Goal: Information Seeking & Learning: Learn about a topic

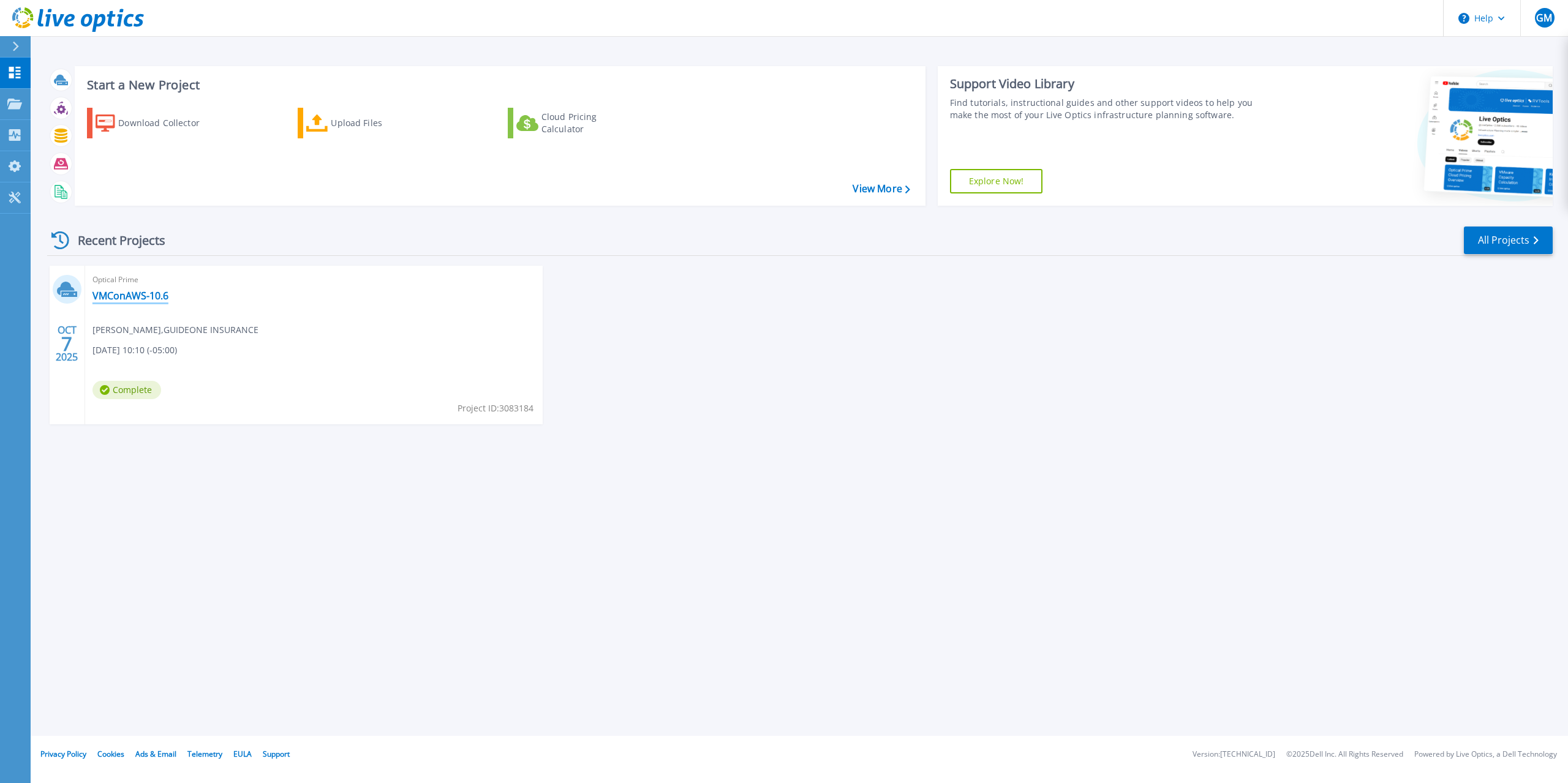
click at [160, 294] on link "VMConAWS-10.6" at bounding box center [131, 296] width 76 height 12
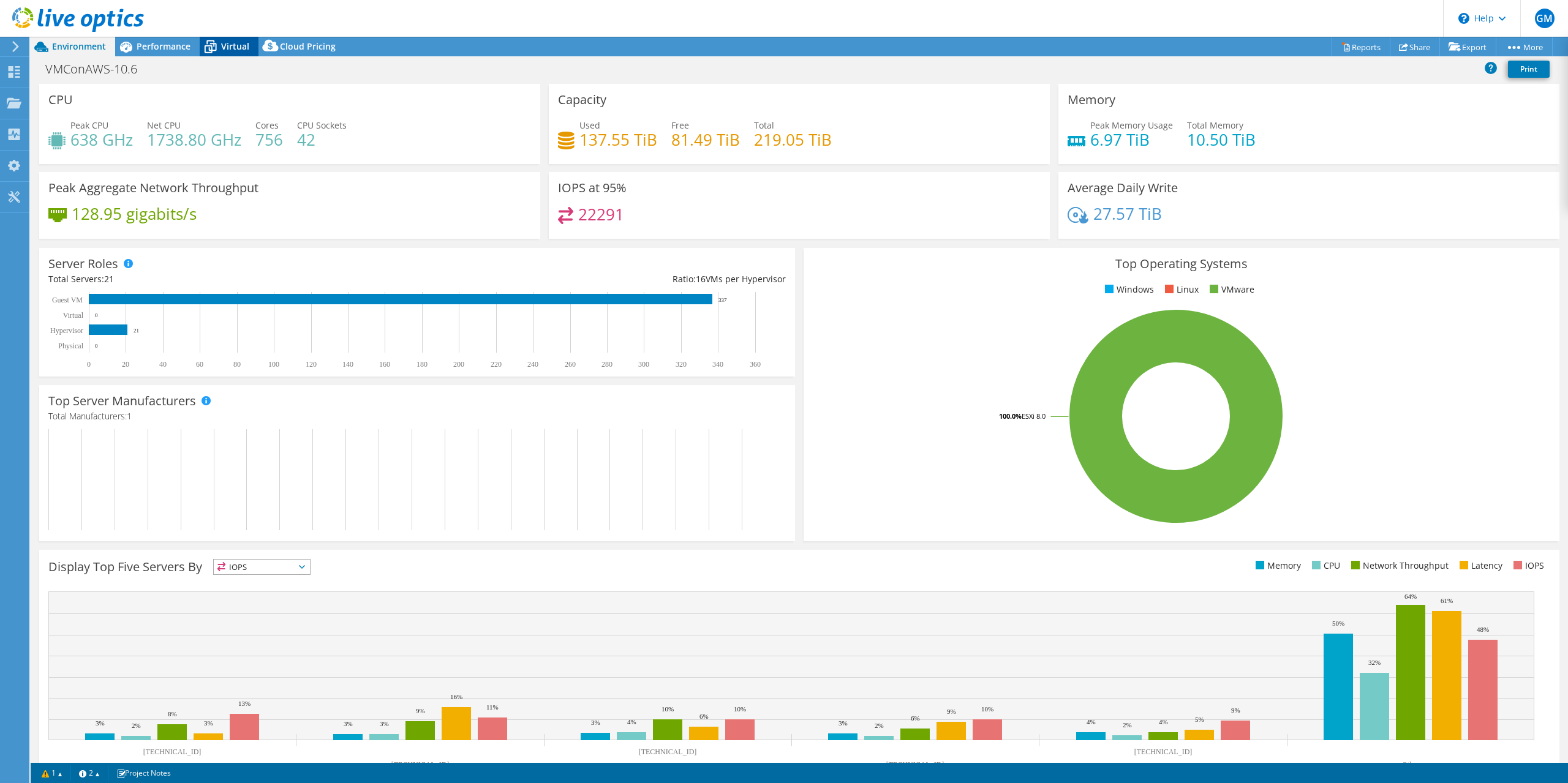
click at [236, 44] on span "Virtual" at bounding box center [235, 46] width 29 height 11
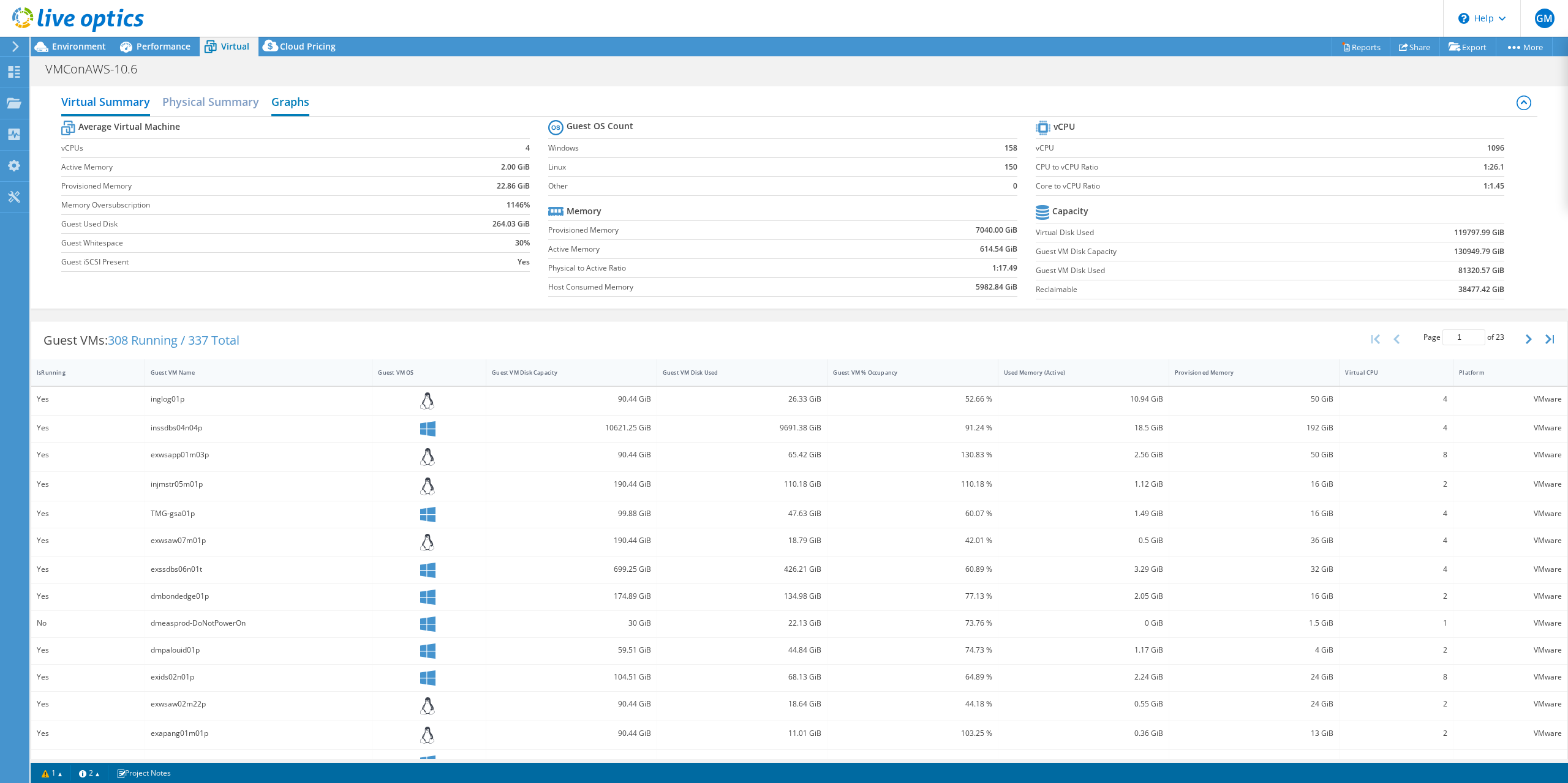
click at [287, 104] on h2 "Graphs" at bounding box center [291, 102] width 38 height 27
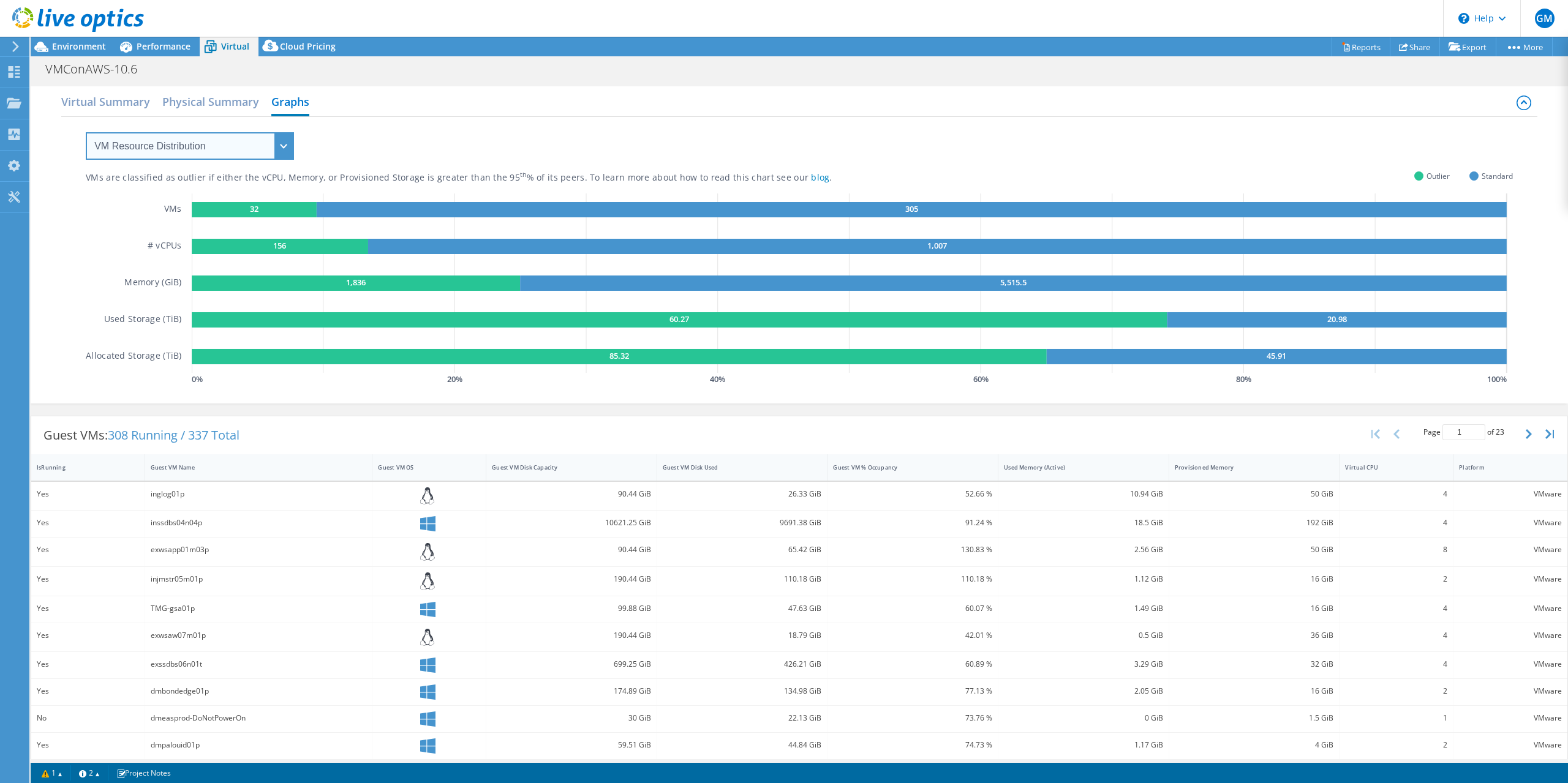
click at [284, 144] on select "VM Resource Distribution Provisioning Contrast Over Provisioning" at bounding box center [190, 146] width 209 height 28
select select "Over Provisioning"
click at [86, 132] on select "VM Resource Distribution Provisioning Contrast Over Provisioning" at bounding box center [190, 146] width 209 height 28
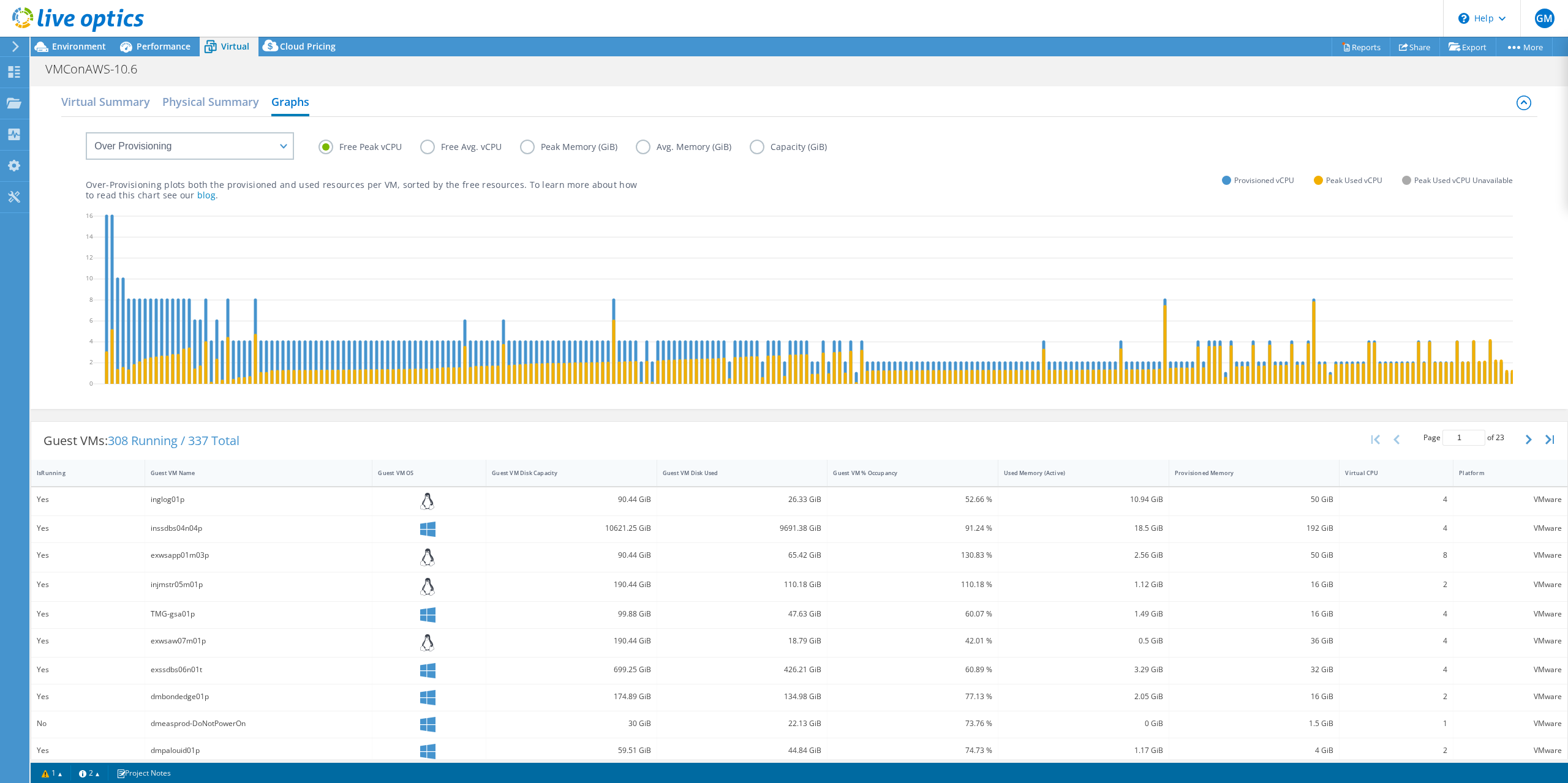
click at [645, 148] on label "Avg. Memory (GiB)" at bounding box center [693, 146] width 114 height 15
click at [0, 0] on input "Avg. Memory (GiB)" at bounding box center [0, 0] width 0 height 0
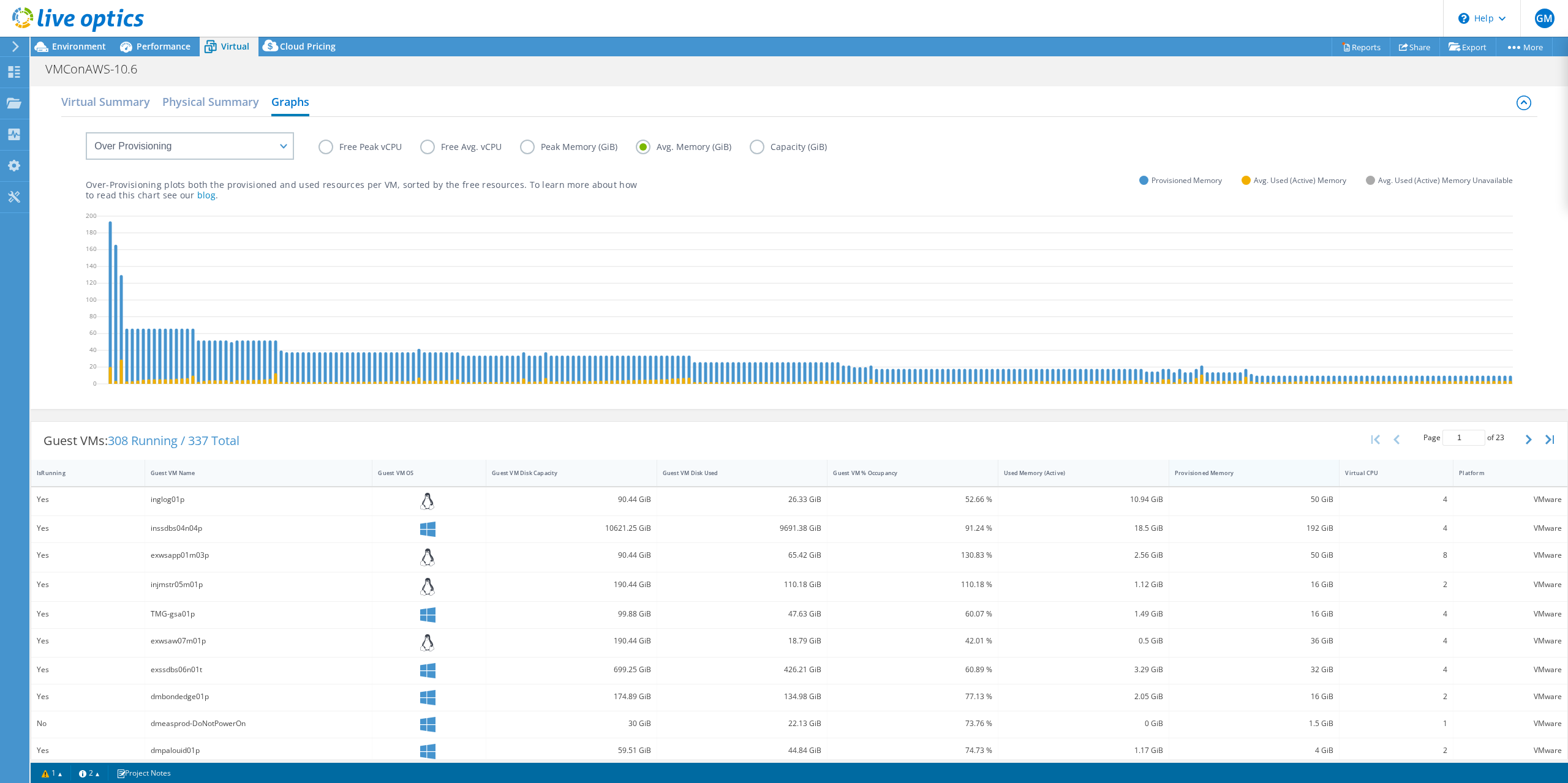
click at [1193, 477] on div "Provisioned Memory" at bounding box center [1247, 472] width 145 height 8
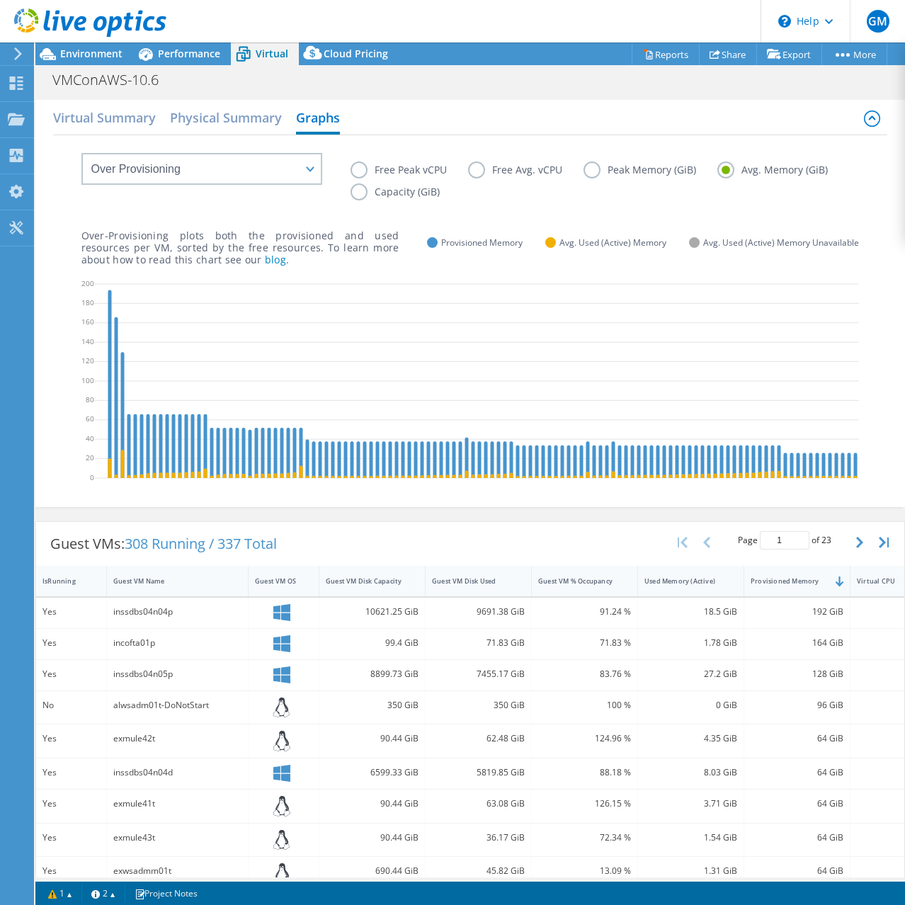
click at [592, 167] on label "Peak Memory (GiB)" at bounding box center [650, 169] width 134 height 17
click at [0, 0] on input "Peak Memory (GiB)" at bounding box center [0, 0] width 0 height 0
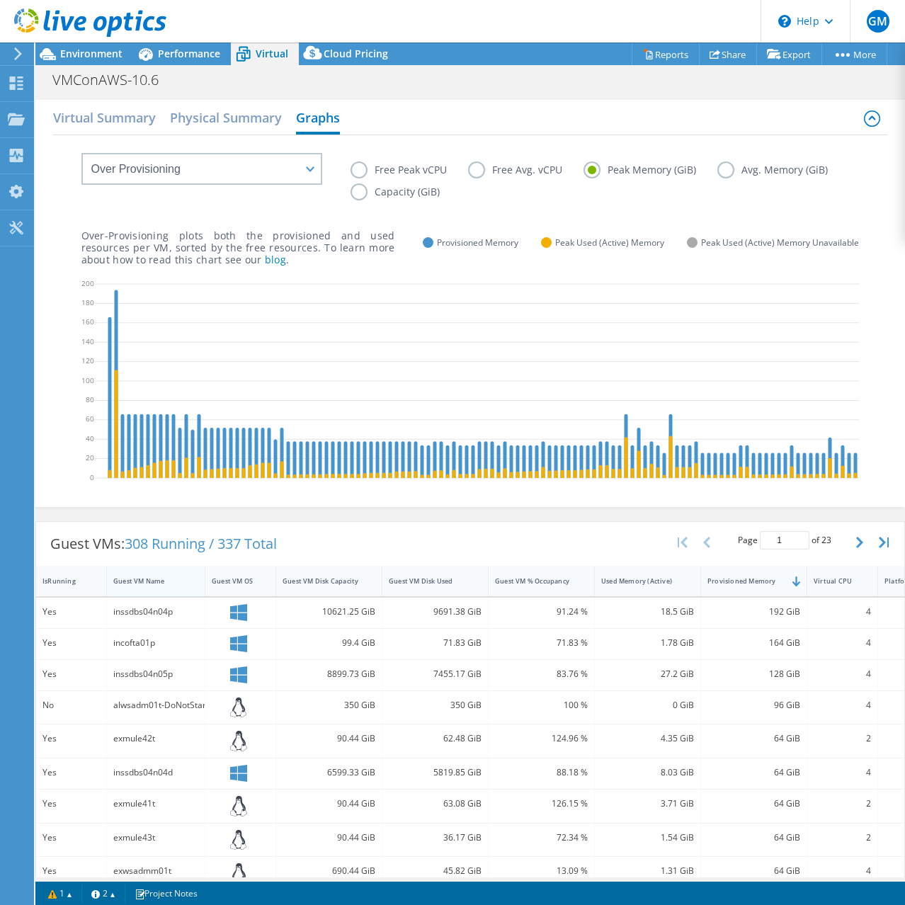
drag, startPoint x: 245, startPoint y: 588, endPoint x: 202, endPoint y: 590, distance: 43.2
click at [202, 590] on div at bounding box center [204, 581] width 25 height 30
click at [861, 873] on div "4" at bounding box center [842, 873] width 71 height 33
drag, startPoint x: 745, startPoint y: 675, endPoint x: 678, endPoint y: 680, distance: 67.5
click at [678, 680] on div "Yes inssdbs04n05p 8899.73 GiB 7455.17 GiB 83.76 % 27.2 GiB 128 GiB 4 VMware" at bounding box center [492, 675] width 912 height 30
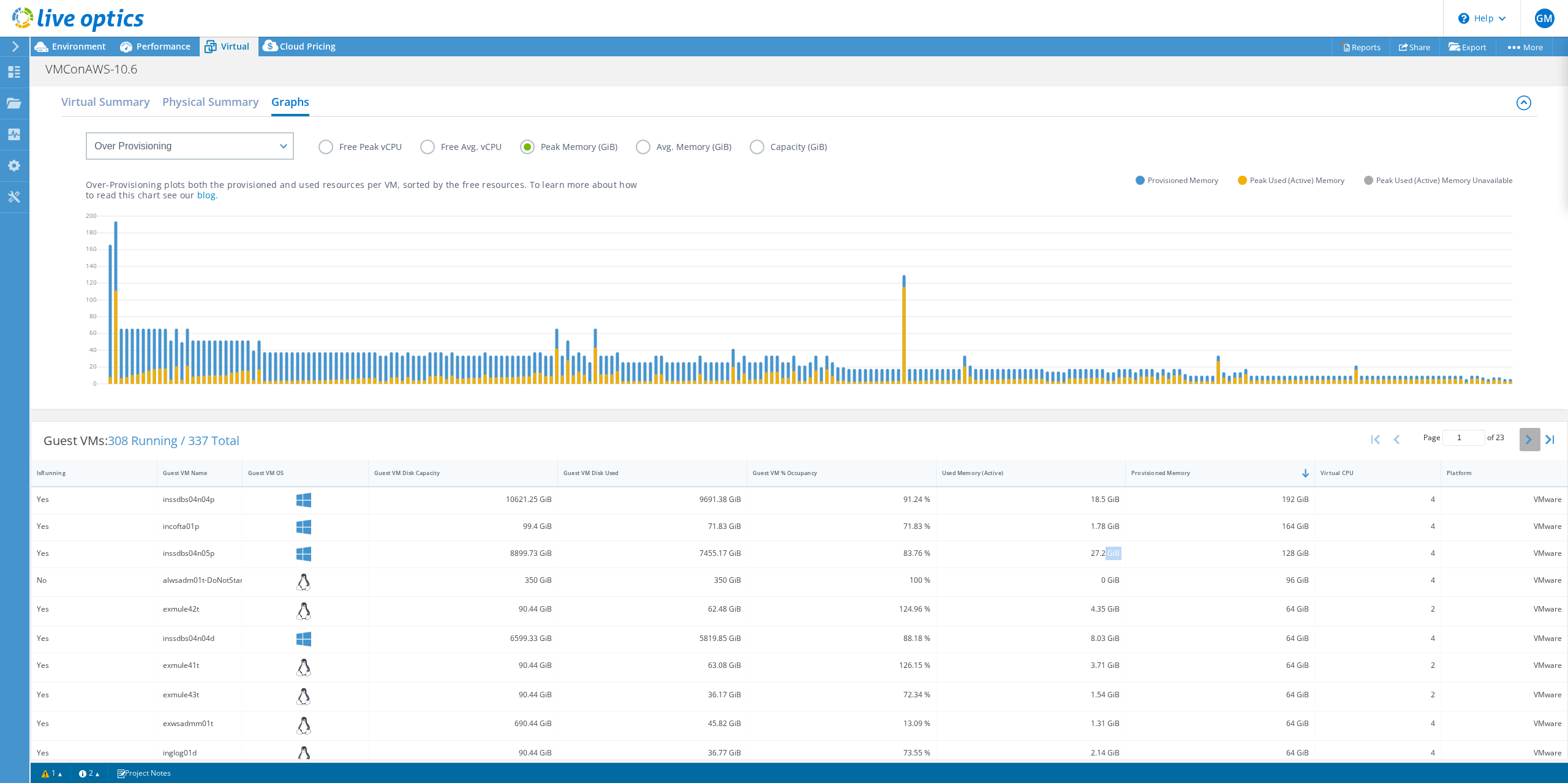
click at [1526, 445] on icon "button" at bounding box center [1528, 440] width 6 height 10
click at [1393, 445] on icon "button" at bounding box center [1396, 440] width 6 height 10
type input "1"
click at [1468, 48] on link "Export" at bounding box center [1468, 47] width 57 height 19
click at [1432, 67] on link "vSAN ReadyNode Sizer" at bounding box center [1439, 69] width 116 height 26
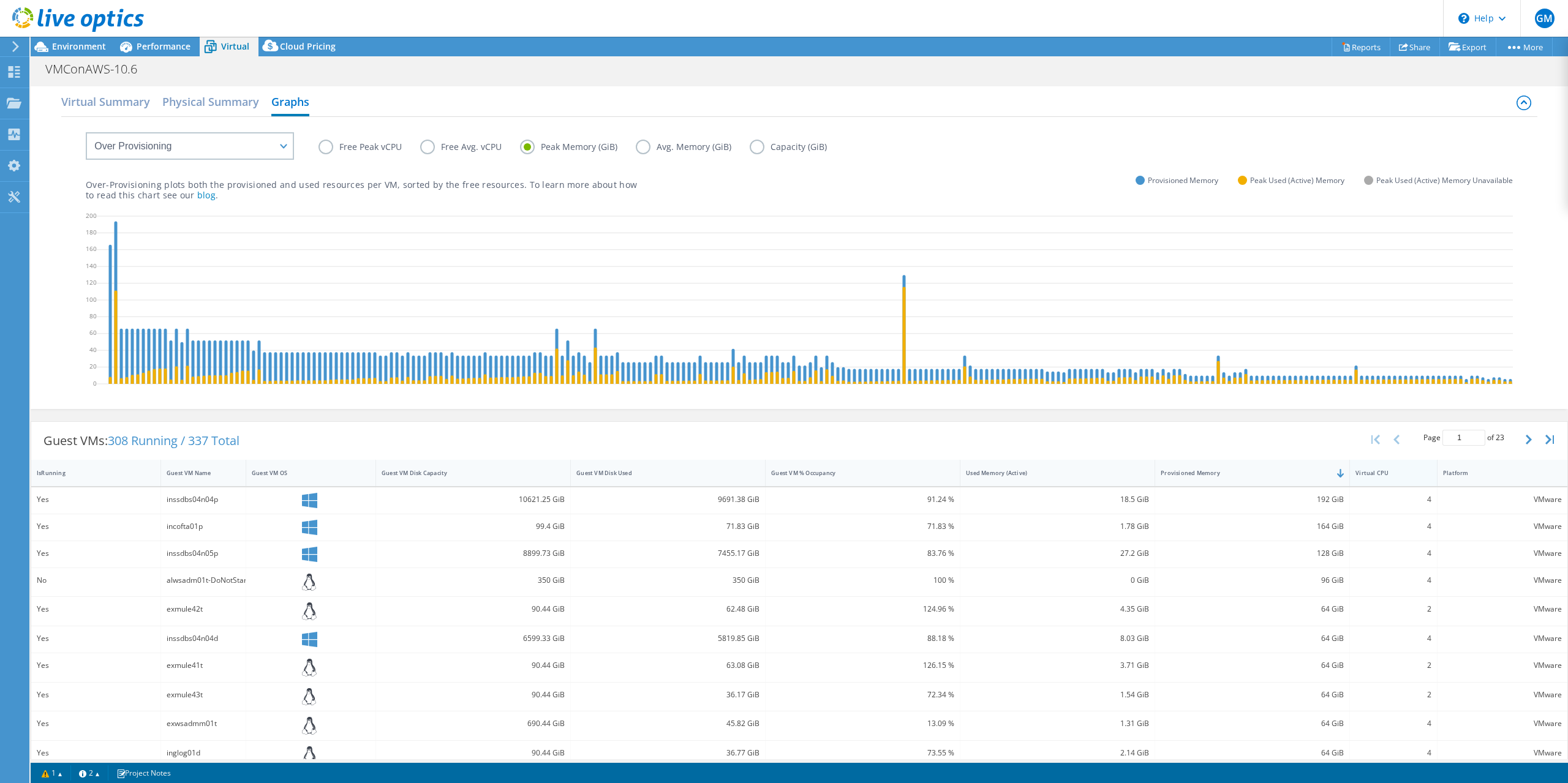
drag, startPoint x: 1432, startPoint y: 483, endPoint x: 1394, endPoint y: 481, distance: 38.1
click at [1394, 481] on div "Virtual CPU" at bounding box center [1393, 473] width 87 height 26
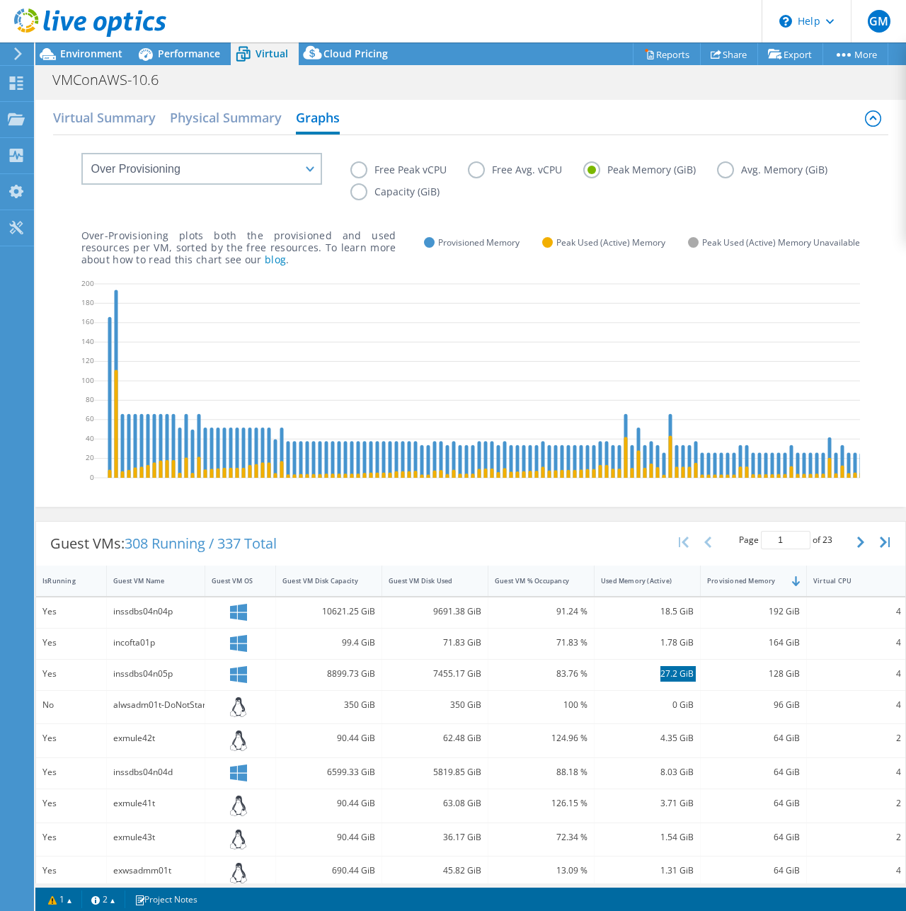
scroll to position [71, 0]
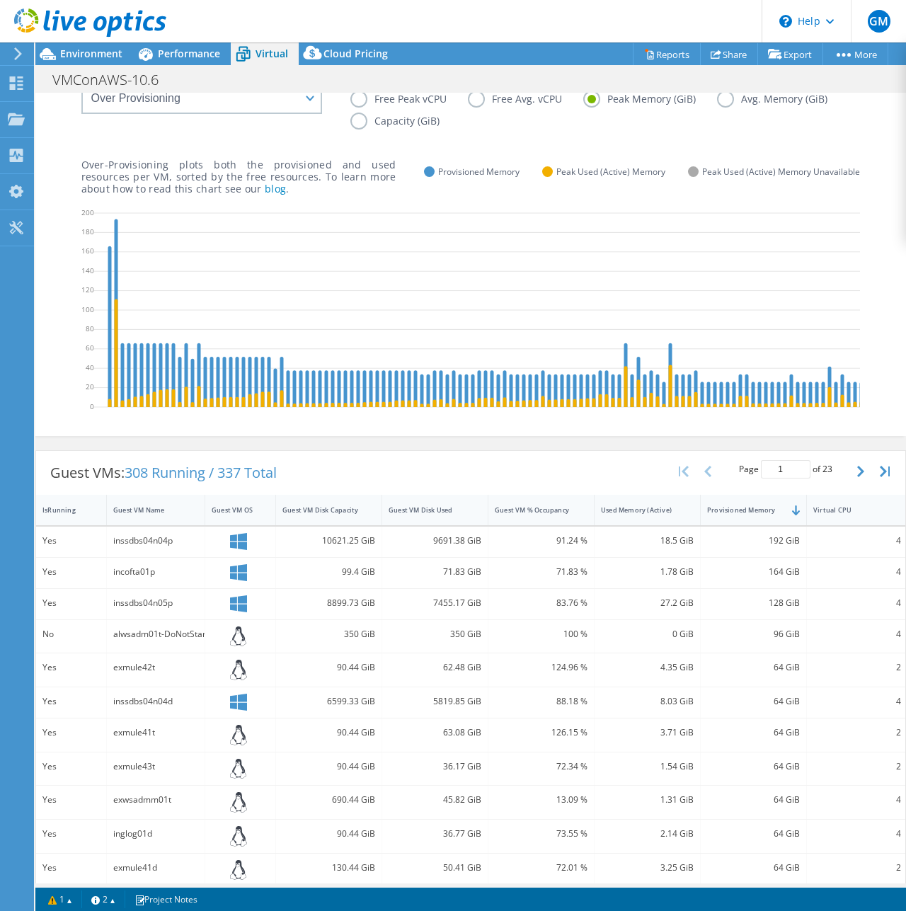
click at [149, 808] on div "exwsadmm01t" at bounding box center [155, 800] width 85 height 16
click at [147, 808] on div "exwsadmm01t" at bounding box center [155, 800] width 85 height 16
copy div "exwsadmm01t"
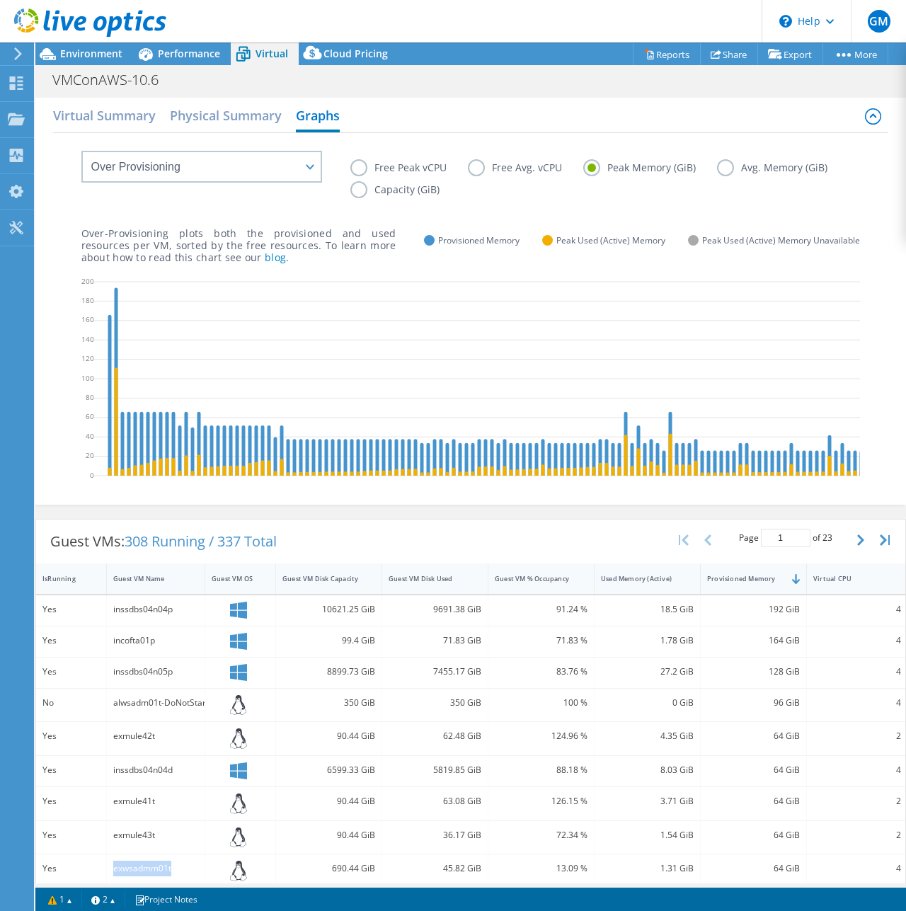
scroll to position [1, 0]
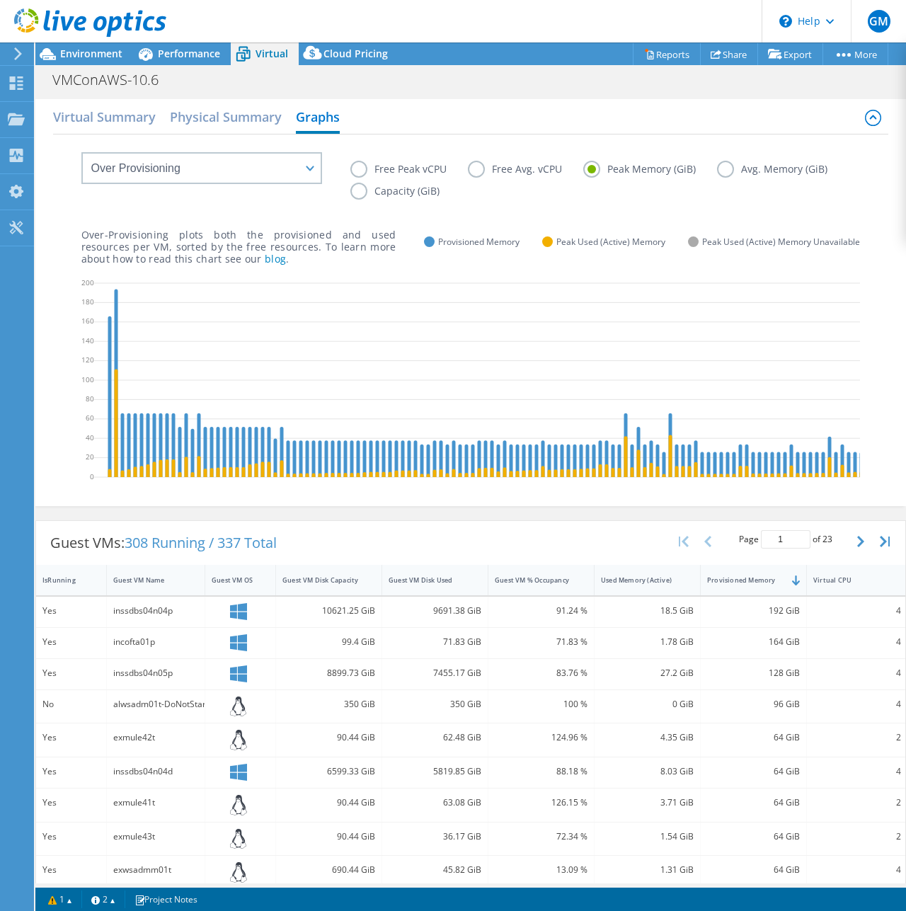
click at [476, 168] on label "Free Avg. vCPU" at bounding box center [525, 169] width 115 height 17
click at [0, 0] on input "Free Avg. vCPU" at bounding box center [0, 0] width 0 height 0
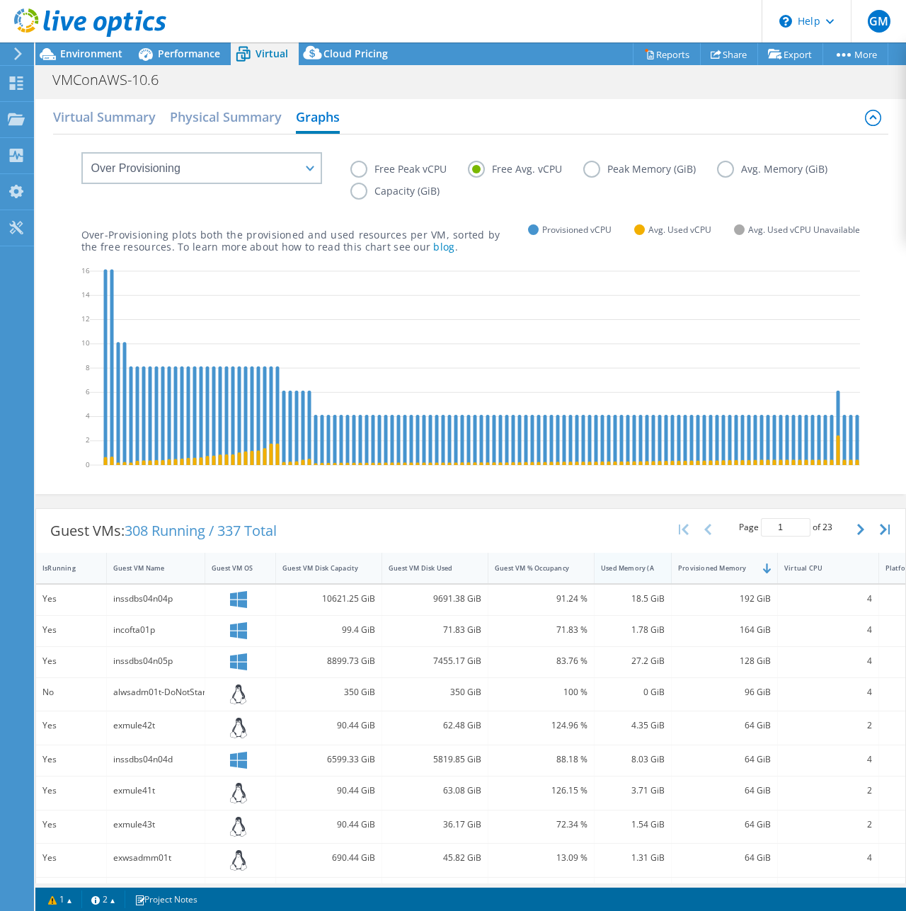
drag, startPoint x: 699, startPoint y: 580, endPoint x: 670, endPoint y: 584, distance: 29.3
click at [670, 583] on div at bounding box center [670, 568] width 25 height 30
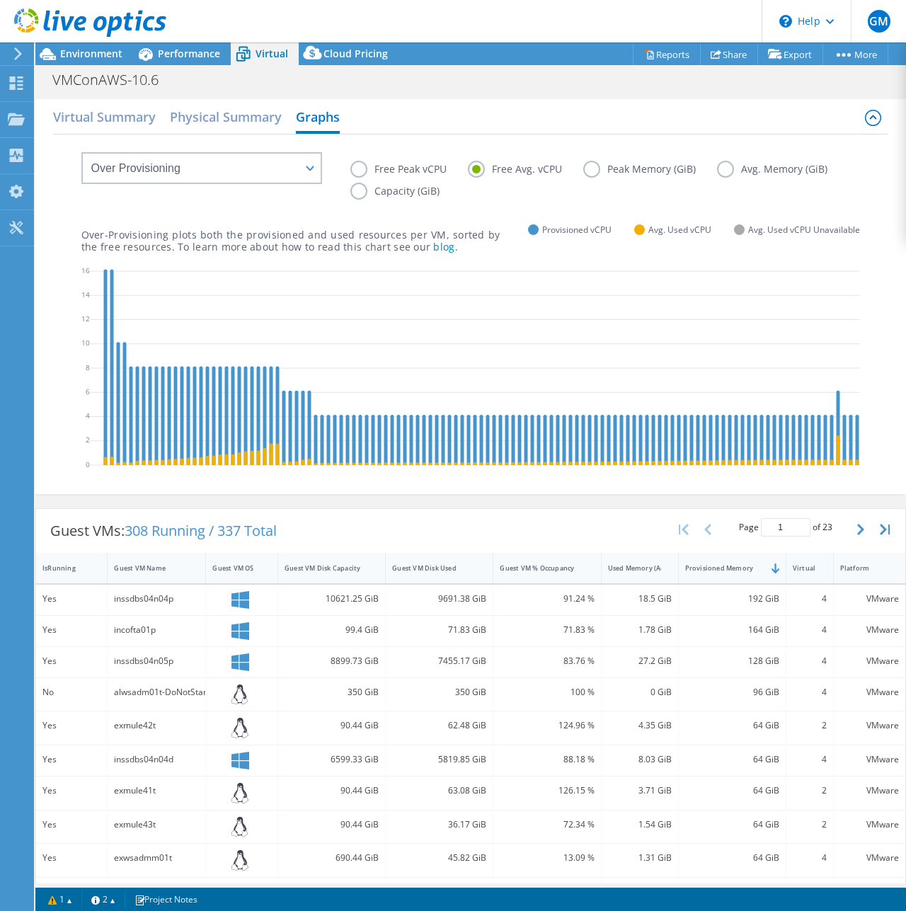
drag, startPoint x: 876, startPoint y: 578, endPoint x: 823, endPoint y: 579, distance: 53.8
click at [823, 579] on div at bounding box center [832, 568] width 25 height 30
click at [727, 165] on label "Avg. Memory (GiB)" at bounding box center [783, 169] width 132 height 17
click at [0, 0] on input "Avg. Memory (GiB)" at bounding box center [0, 0] width 0 height 0
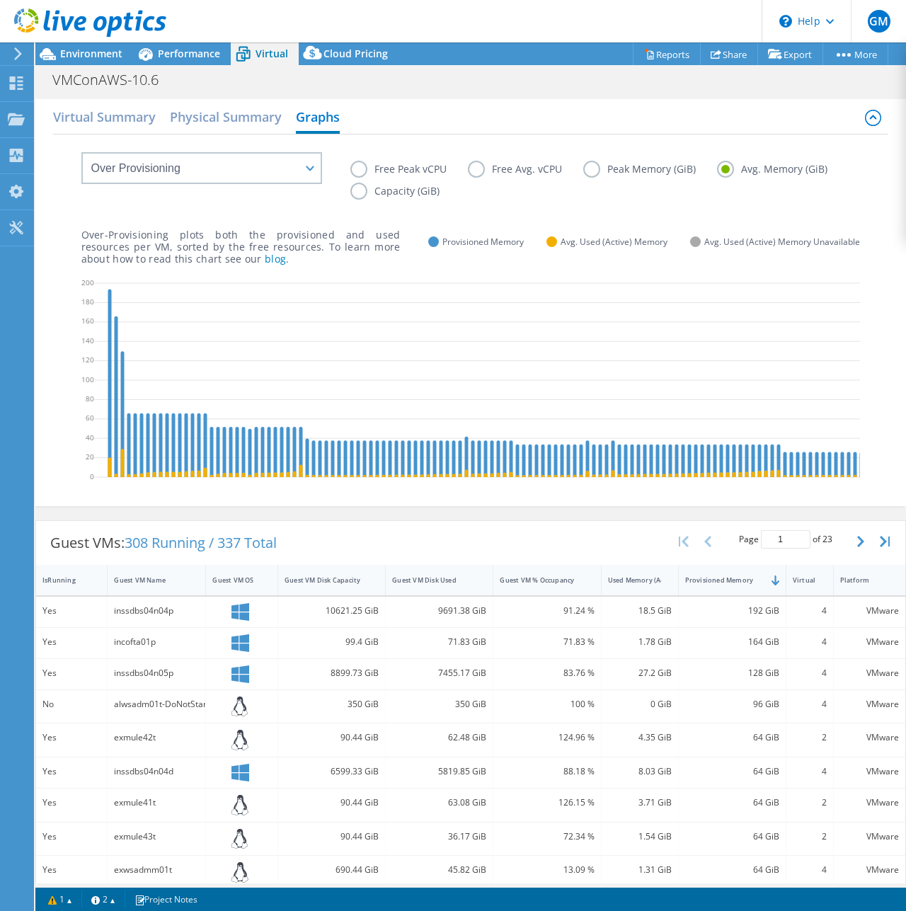
click at [594, 171] on label "Peak Memory (GiB)" at bounding box center [650, 169] width 134 height 17
click at [0, 0] on input "Peak Memory (GiB)" at bounding box center [0, 0] width 0 height 0
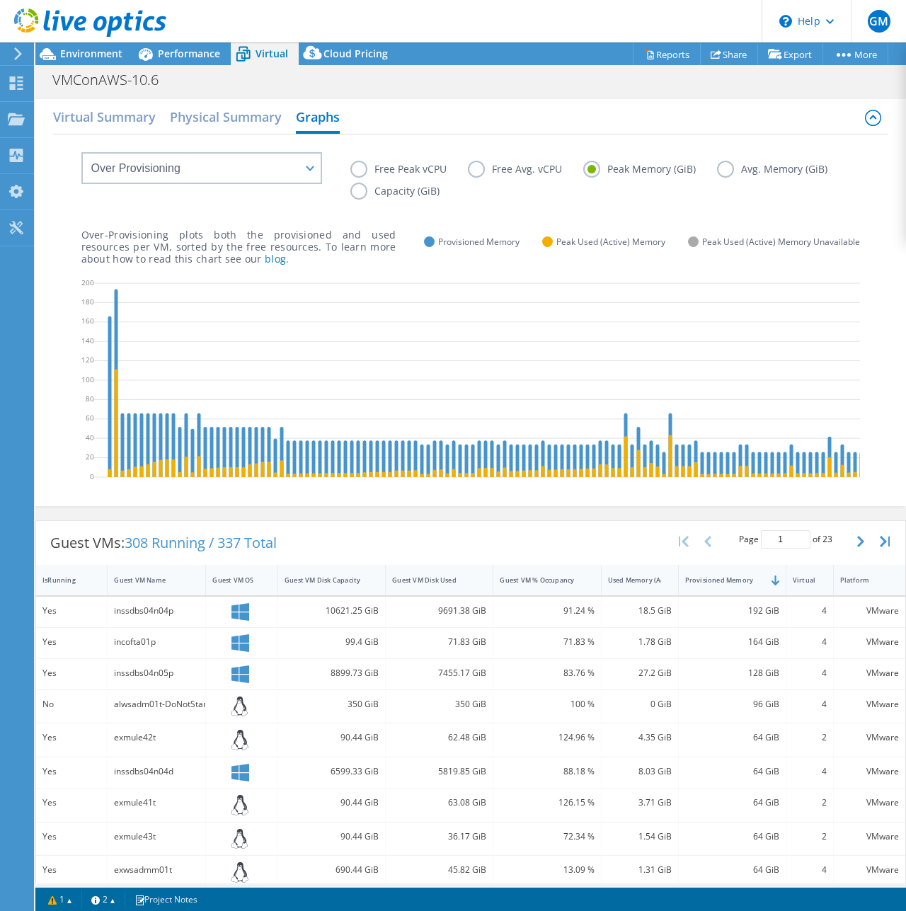
scroll to position [71, 0]
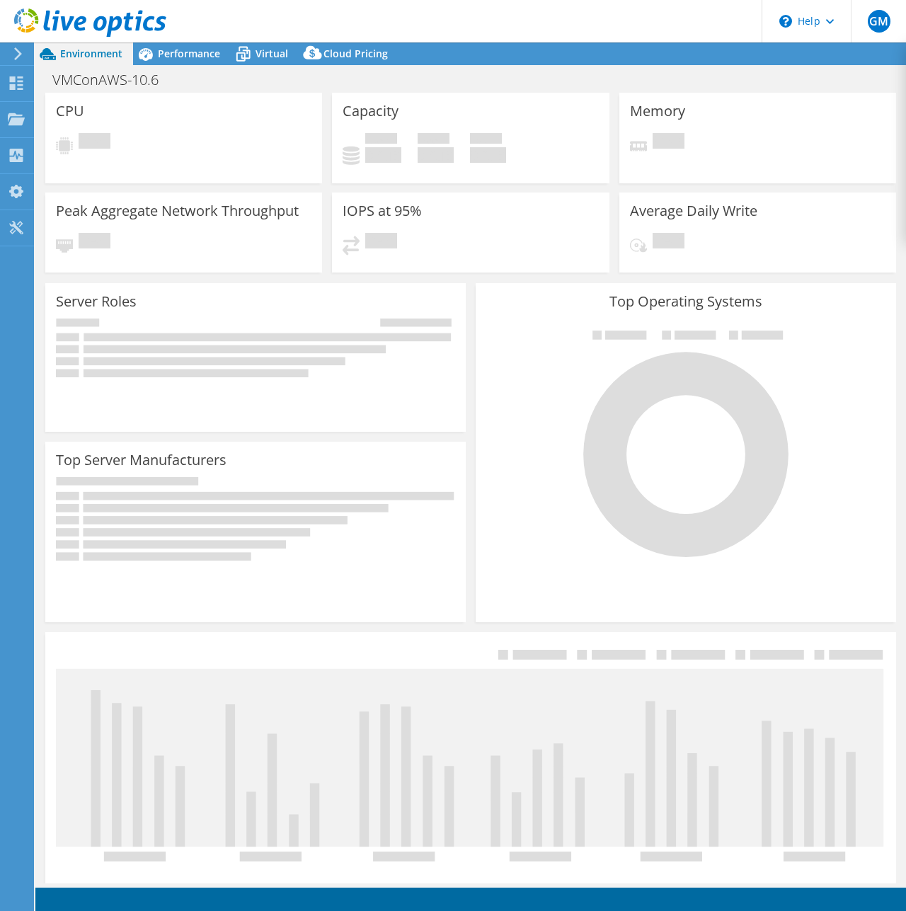
select select "USD"
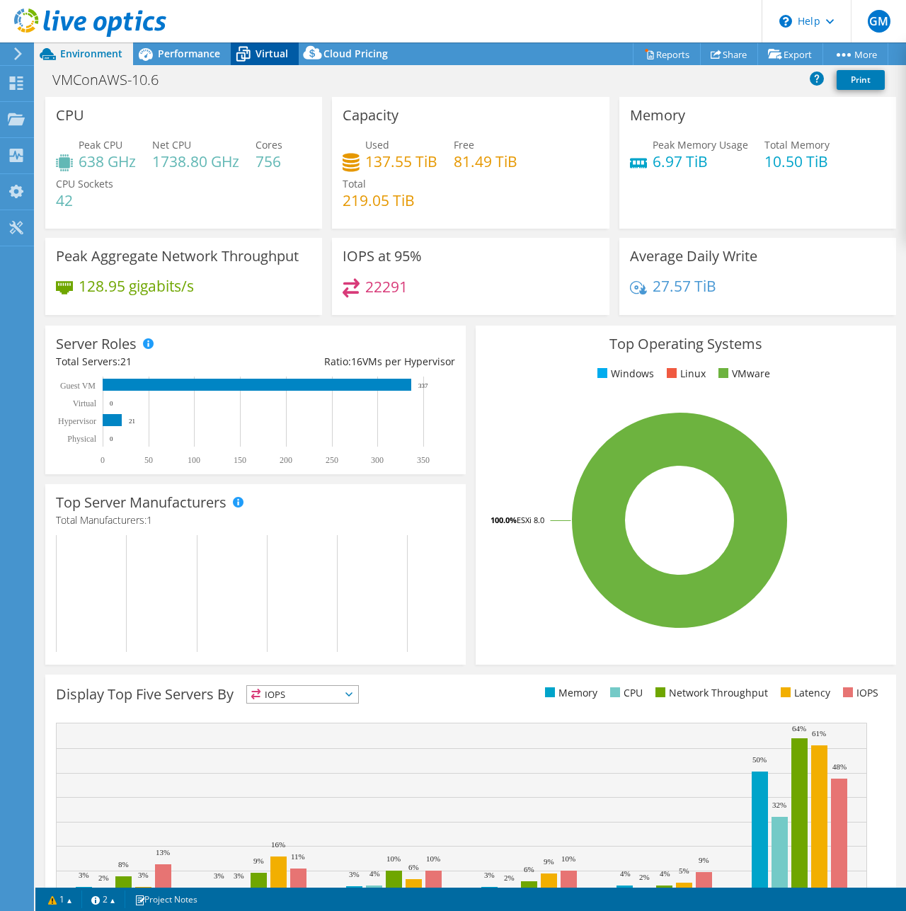
click at [261, 57] on span "Virtual" at bounding box center [272, 53] width 33 height 13
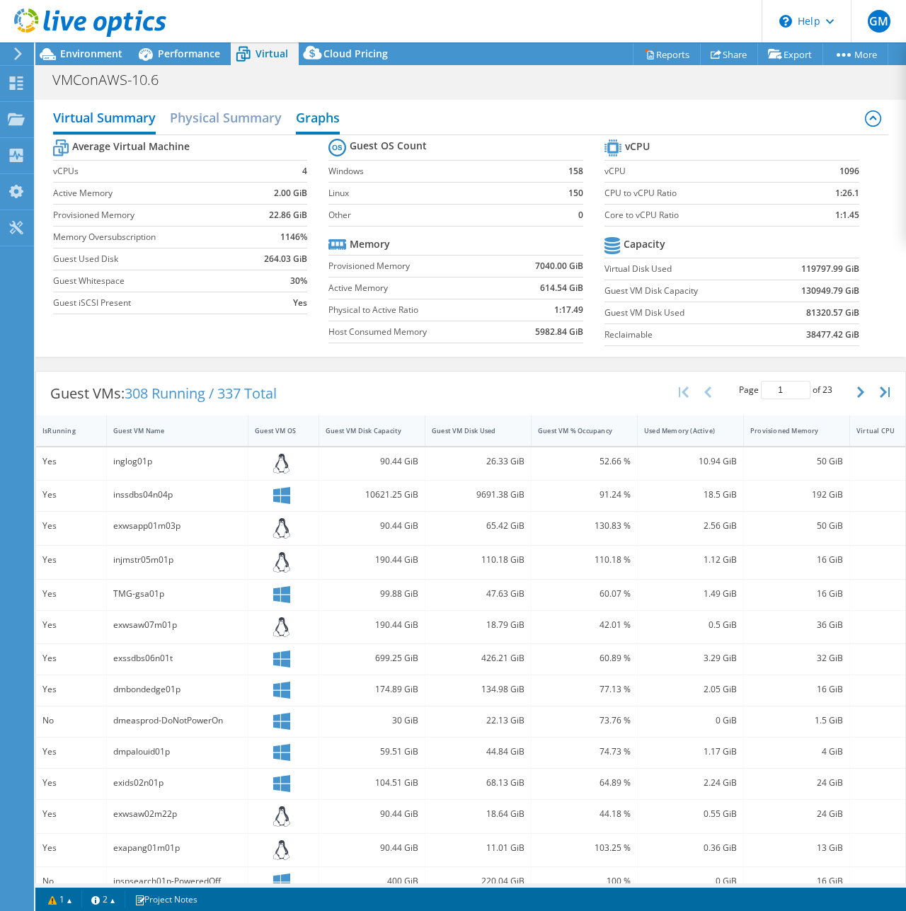
click at [315, 116] on h2 "Graphs" at bounding box center [318, 118] width 44 height 31
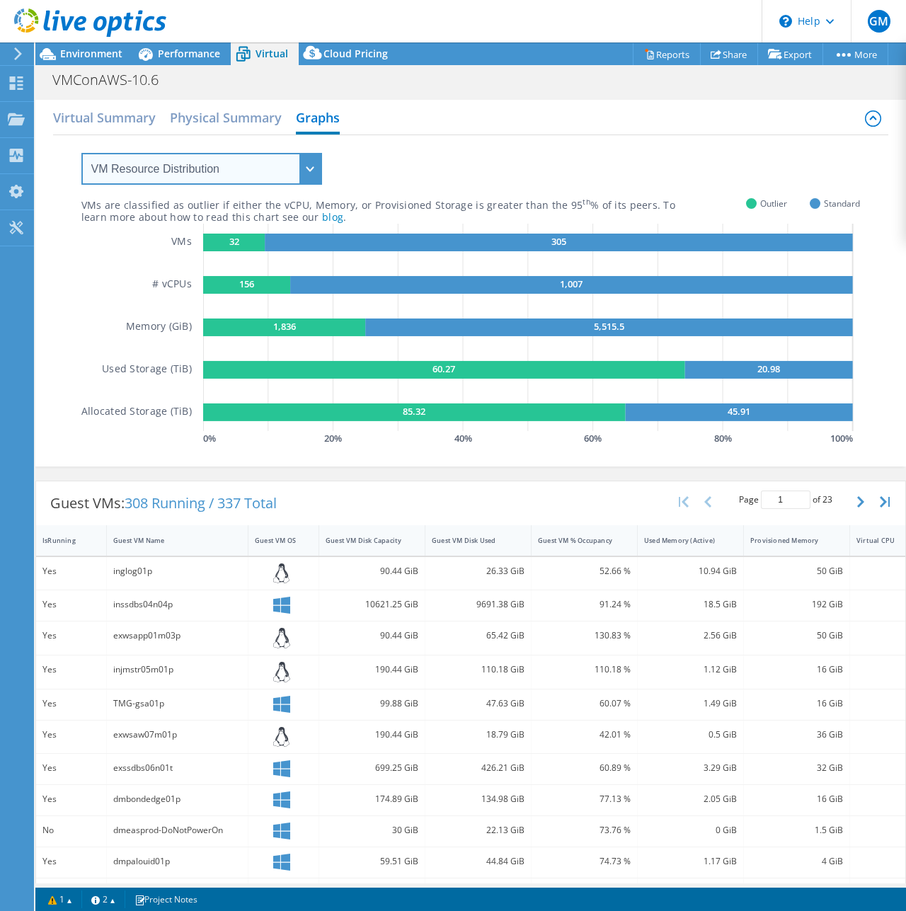
click at [310, 168] on select "VM Resource Distribution Provisioning Contrast Over Provisioning" at bounding box center [201, 169] width 241 height 32
click at [81, 153] on select "VM Resource Distribution Provisioning Contrast Over Provisioning" at bounding box center [201, 169] width 241 height 32
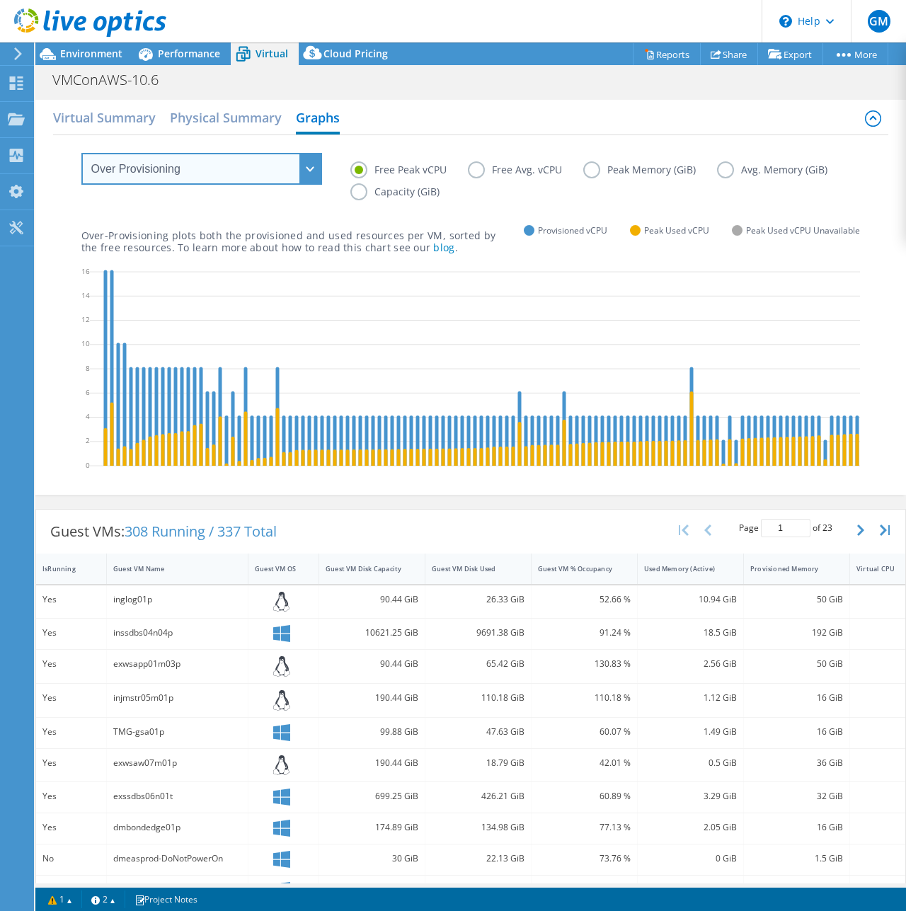
click at [311, 163] on select "VM Resource Distribution Provisioning Contrast Over Provisioning" at bounding box center [201, 169] width 241 height 32
click at [81, 153] on select "VM Resource Distribution Provisioning Contrast Over Provisioning" at bounding box center [201, 169] width 241 height 32
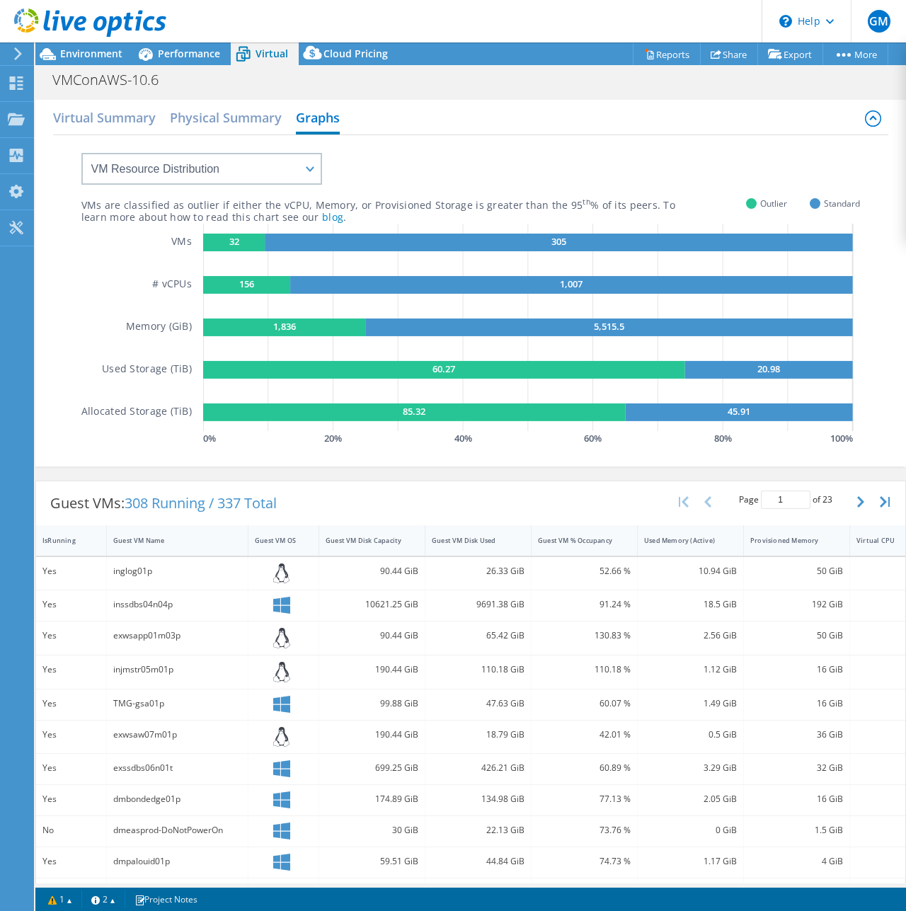
click at [215, 240] on rect at bounding box center [234, 243] width 62 height 18
click at [314, 166] on select "VM Resource Distribution Provisioning Contrast Over Provisioning" at bounding box center [201, 169] width 241 height 32
select select "Over Provisioning"
click at [81, 153] on select "VM Resource Distribution Provisioning Contrast Over Provisioning" at bounding box center [201, 169] width 241 height 32
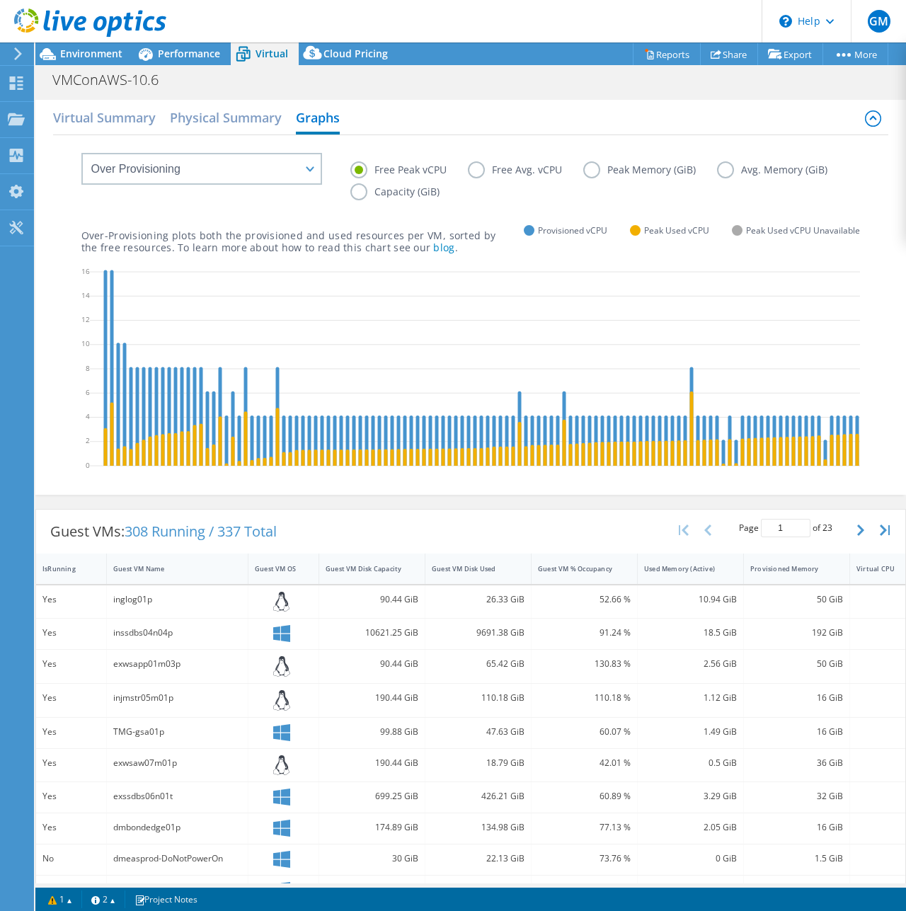
click at [592, 171] on label "Peak Memory (GiB)" at bounding box center [650, 169] width 134 height 17
click at [0, 0] on input "Peak Memory (GiB)" at bounding box center [0, 0] width 0 height 0
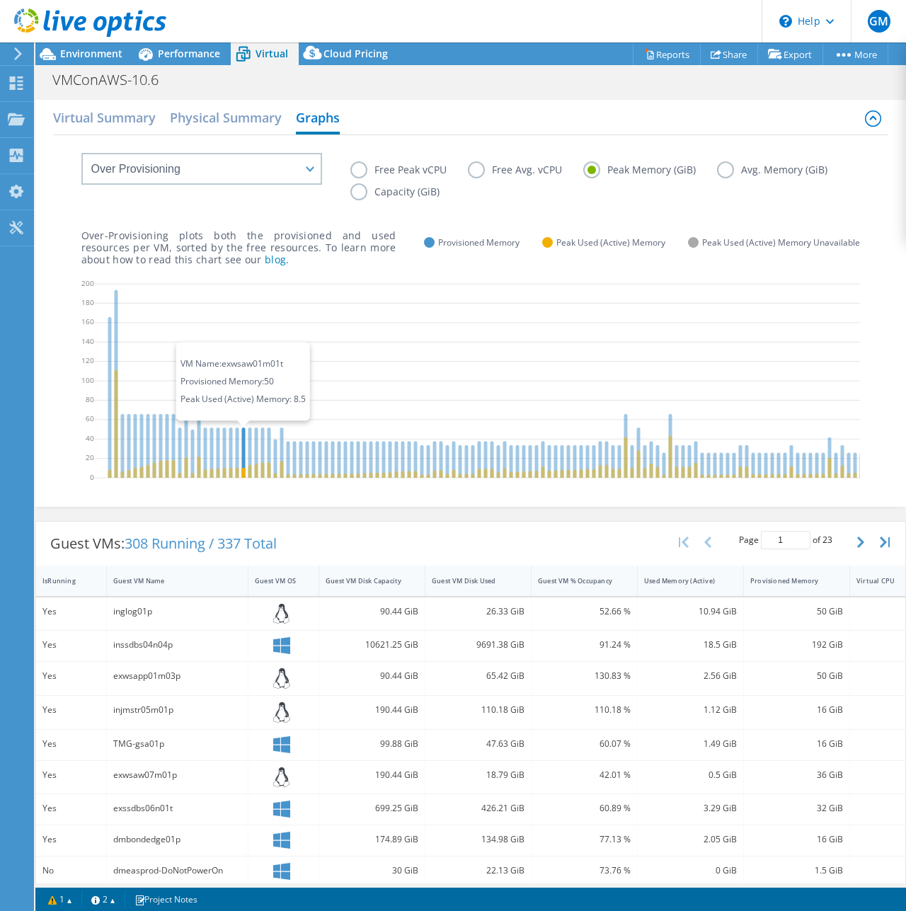
click at [242, 443] on icon at bounding box center [243, 453] width 4 height 50
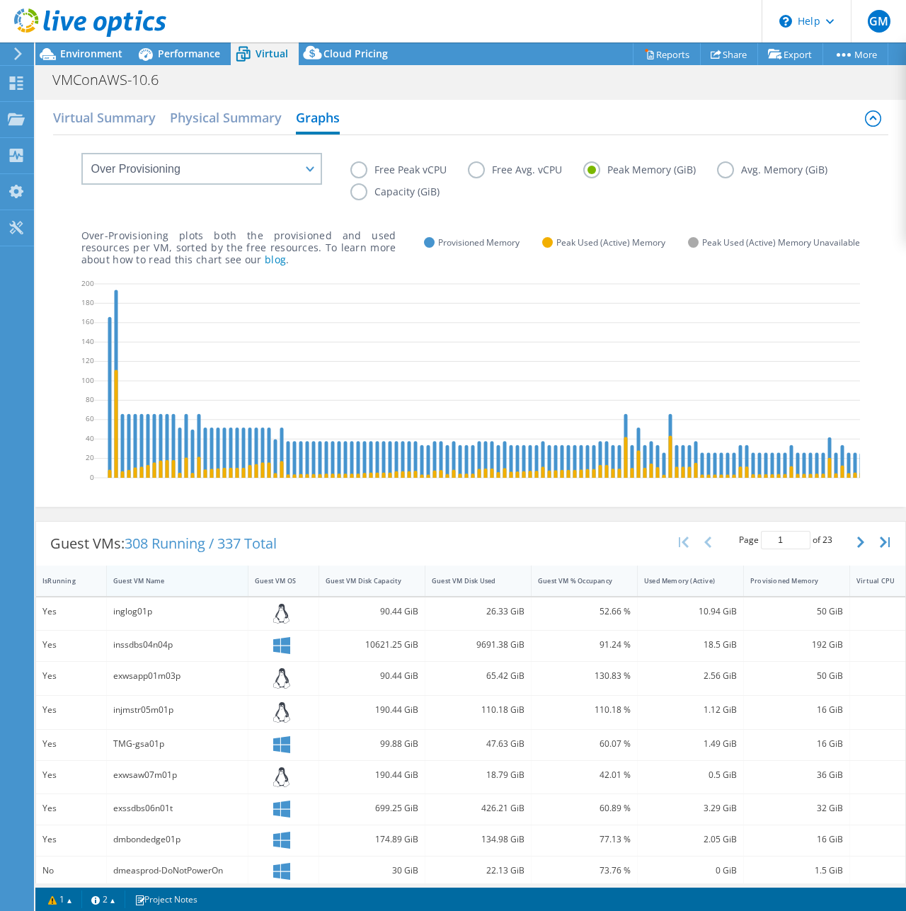
click at [147, 585] on div "Guest VM Name" at bounding box center [168, 580] width 111 height 9
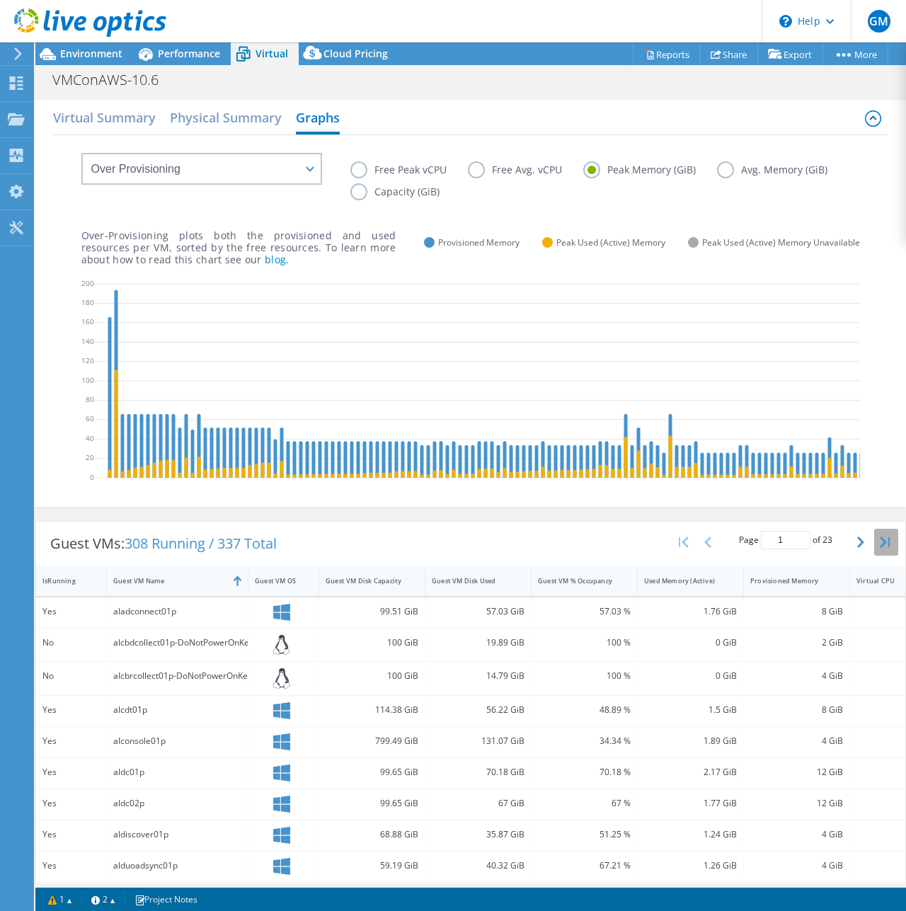
click at [874, 556] on button "button" at bounding box center [886, 542] width 24 height 27
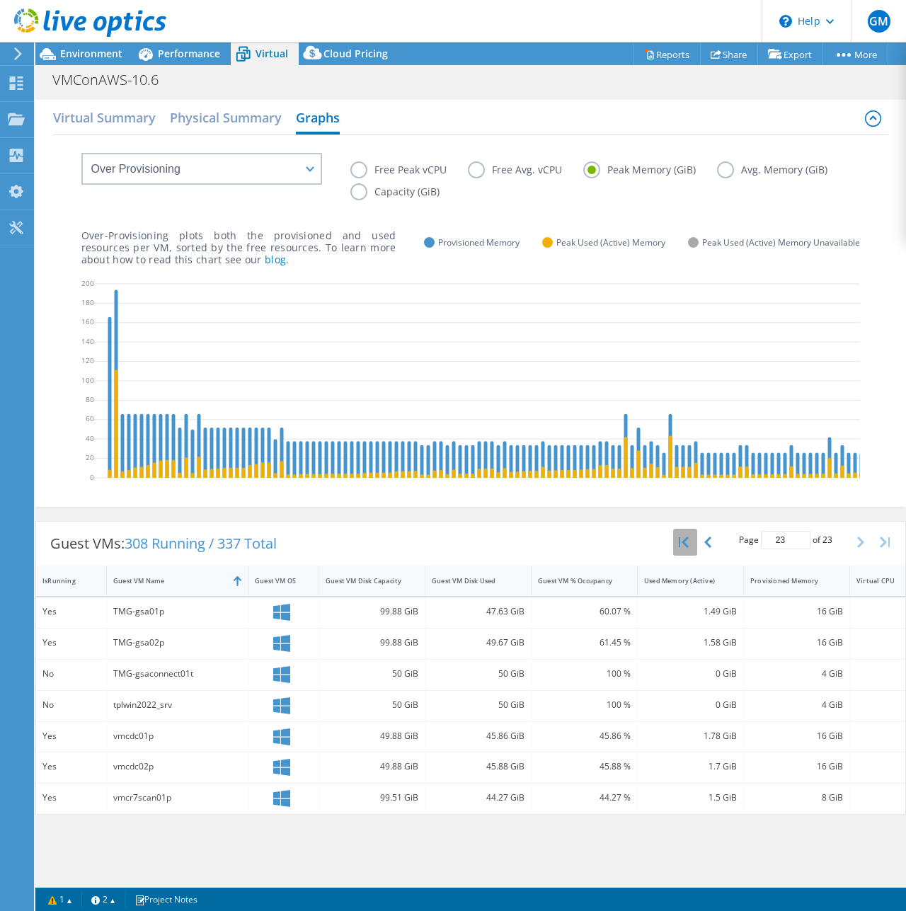
click at [686, 548] on icon "button" at bounding box center [684, 542] width 10 height 11
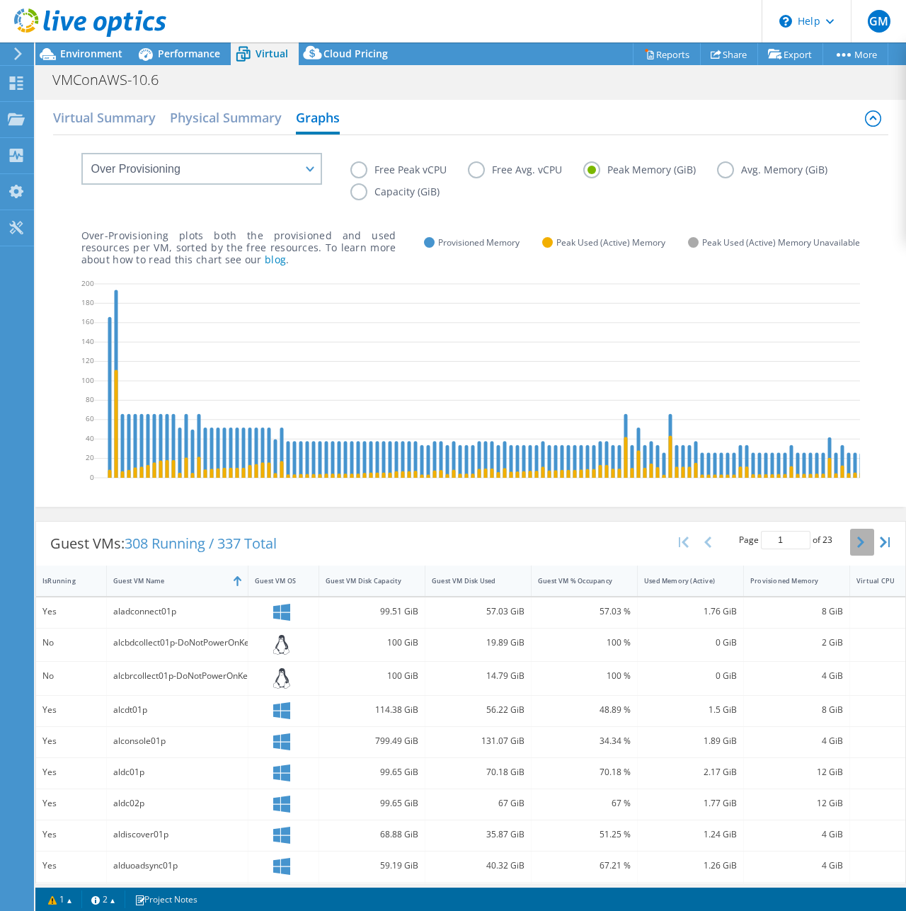
click at [850, 556] on button "button" at bounding box center [862, 542] width 24 height 27
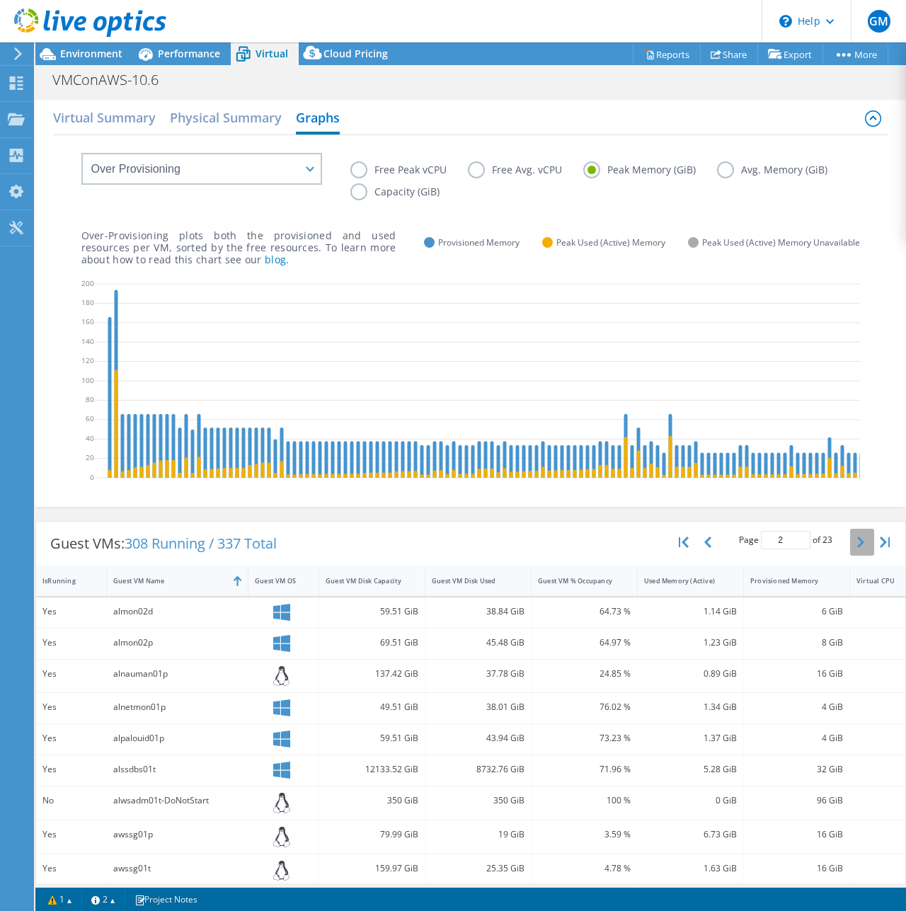
click at [850, 556] on button "button" at bounding box center [862, 542] width 24 height 27
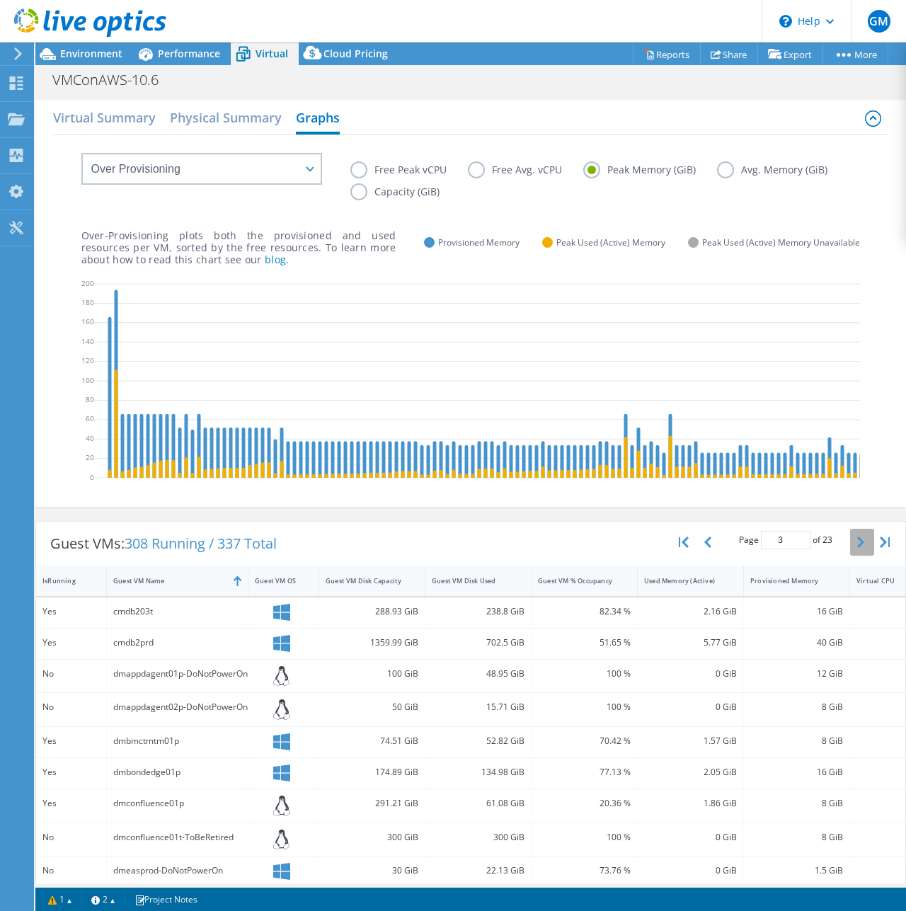
click at [850, 556] on button "button" at bounding box center [862, 542] width 24 height 27
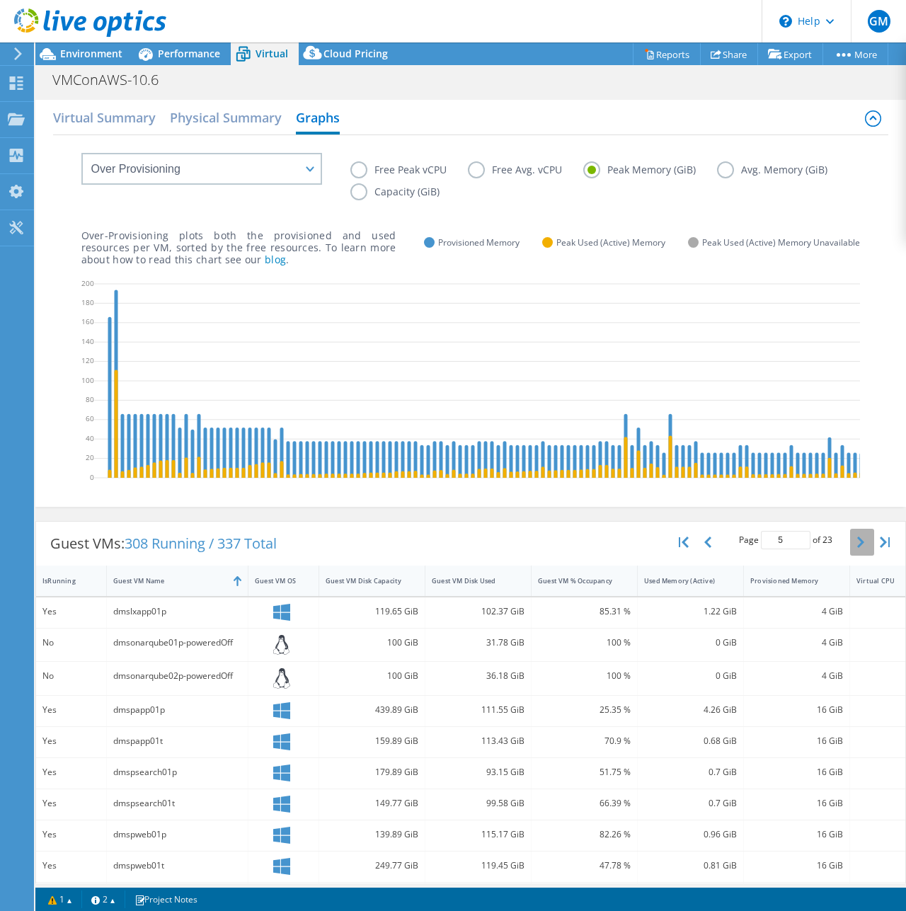
click at [850, 556] on button "button" at bounding box center [862, 542] width 24 height 27
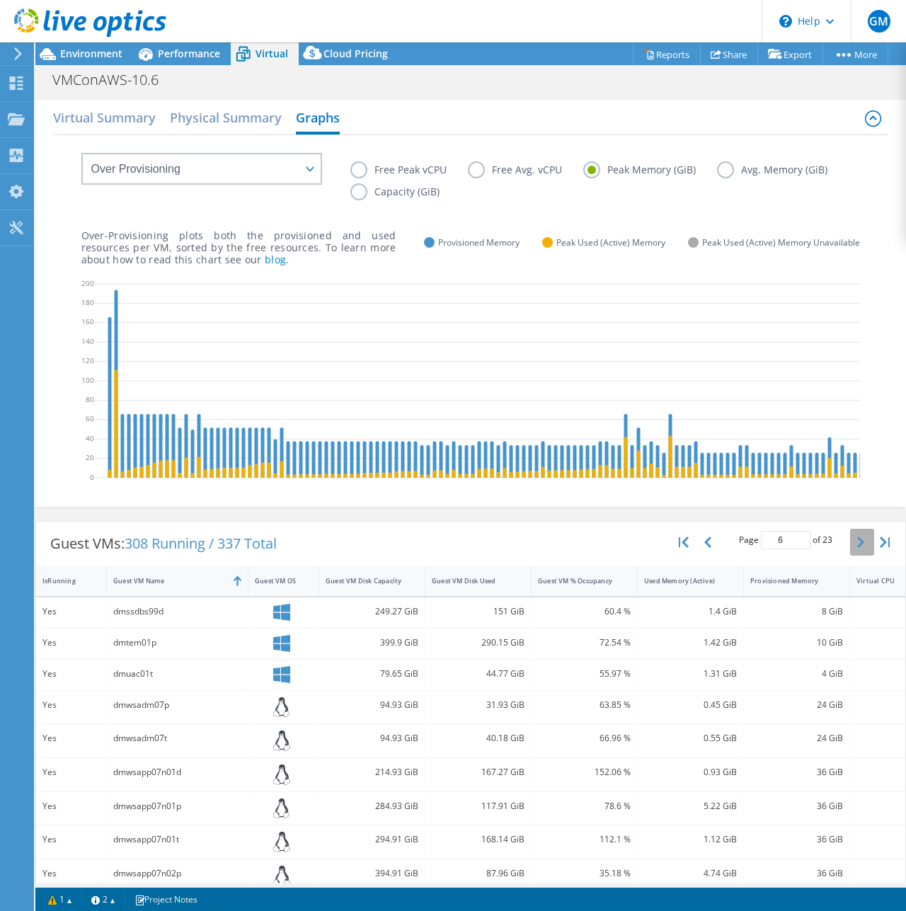
click at [850, 556] on button "button" at bounding box center [862, 542] width 24 height 27
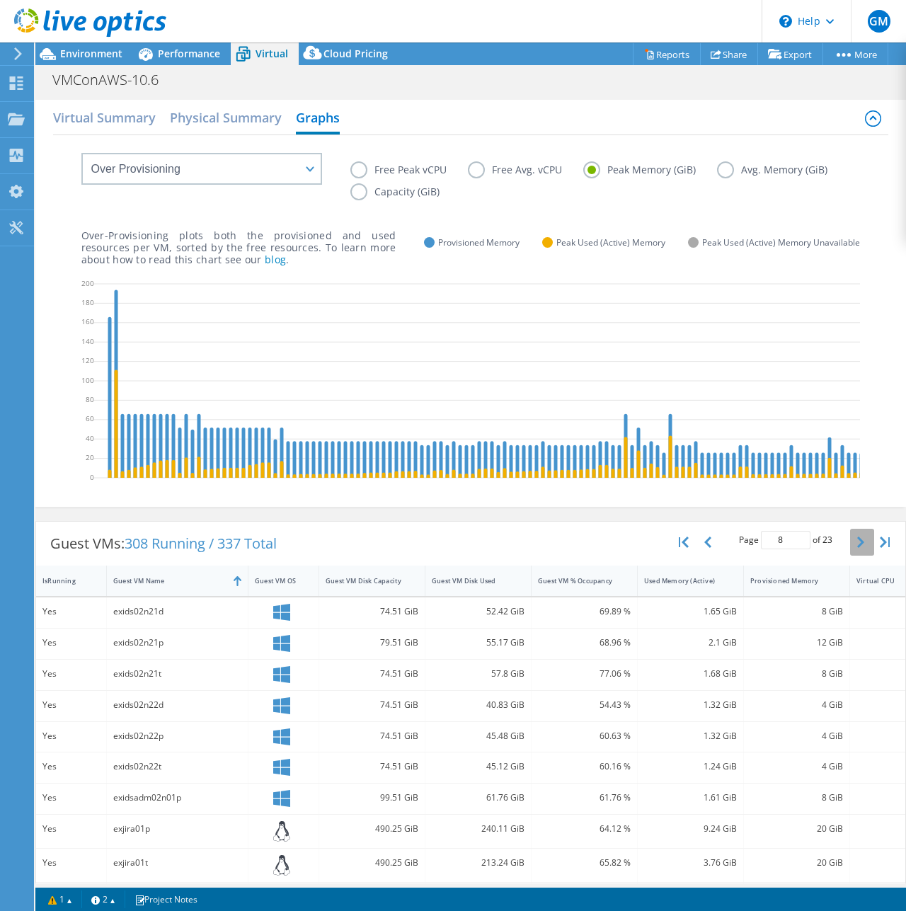
click at [850, 556] on button "button" at bounding box center [862, 542] width 24 height 27
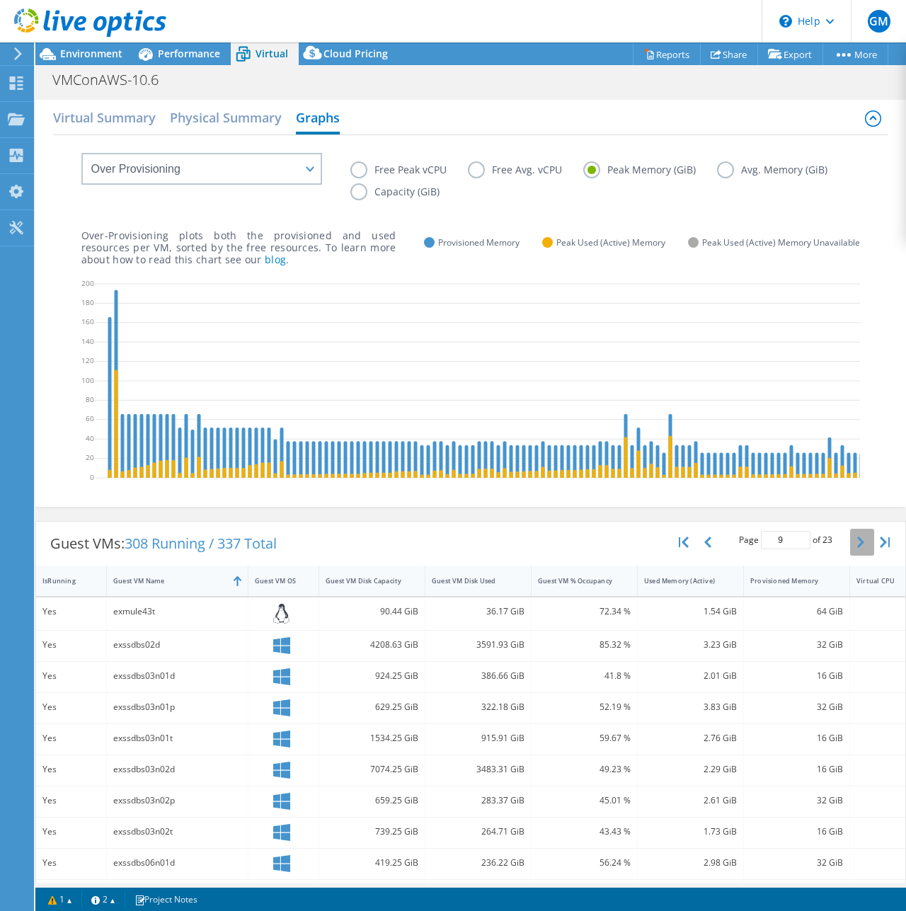
click at [850, 556] on button "button" at bounding box center [862, 542] width 24 height 27
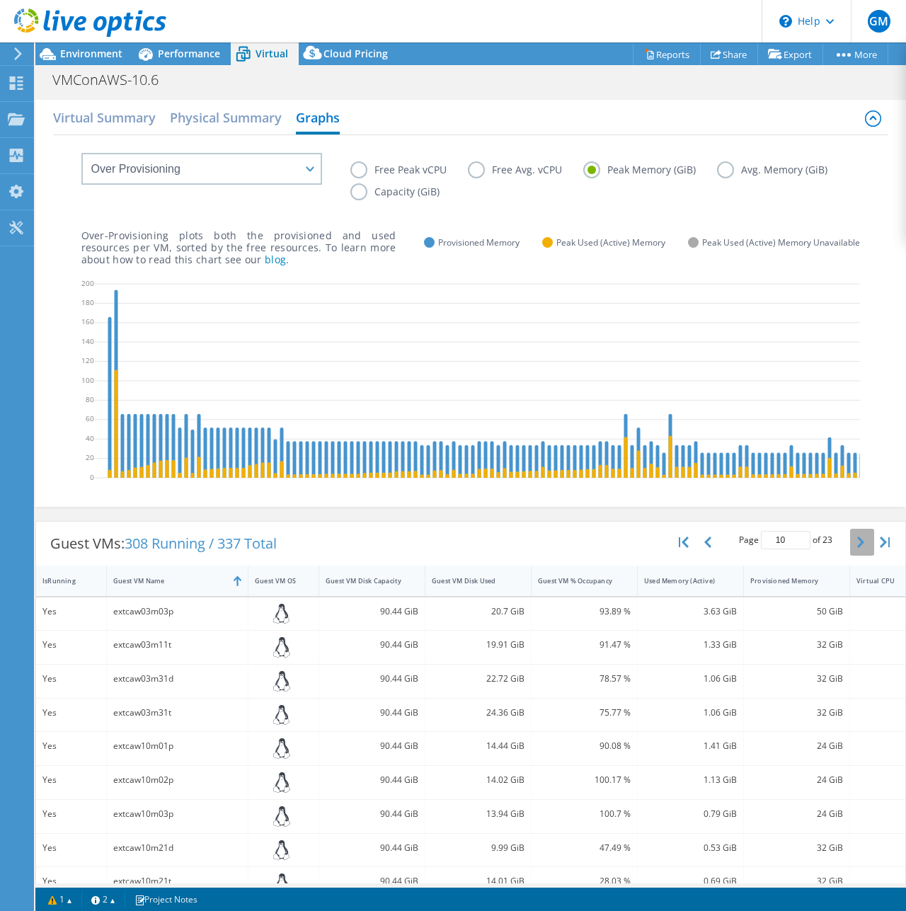
click at [850, 556] on button "button" at bounding box center [862, 542] width 24 height 27
type input "11"
click at [138, 687] on div "exwsadmm01t" at bounding box center [177, 679] width 128 height 16
drag, startPoint x: 845, startPoint y: 685, endPoint x: 704, endPoint y: 691, distance: 141.0
click at [704, 691] on div "Yes exwsadmm01t 690.44 GiB 45.82 GiB 13.09 % 1.31 GiB 64 GiB 4 VMware" at bounding box center [514, 681] width 956 height 33
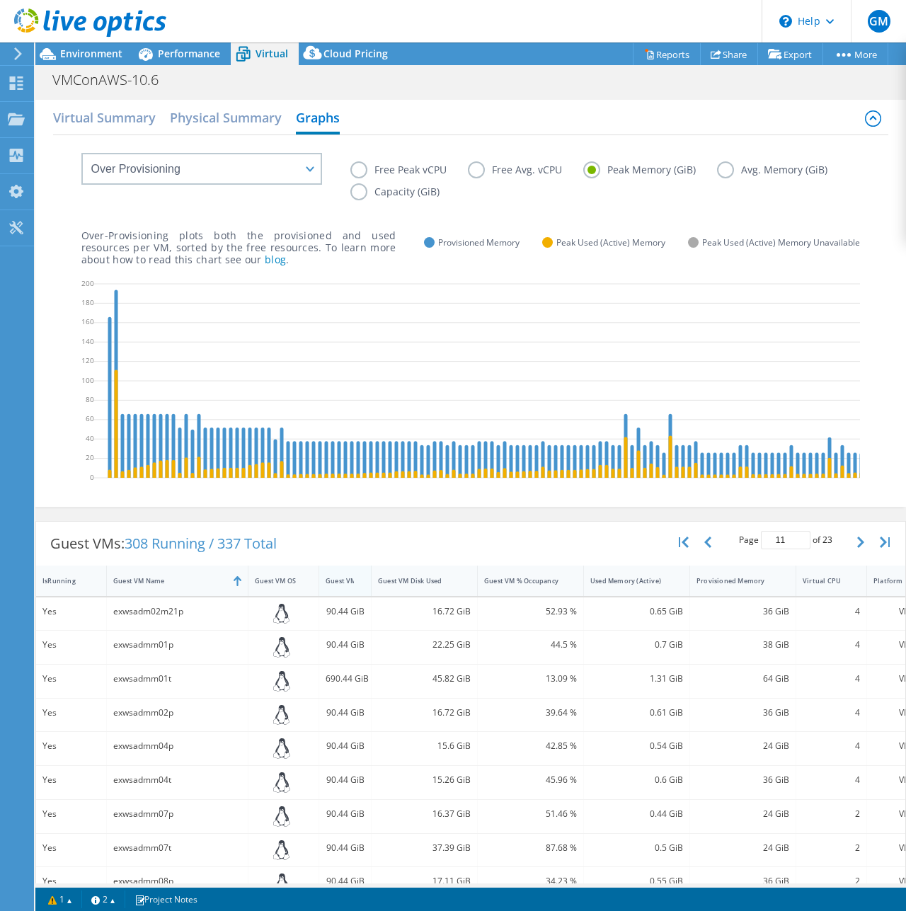
drag, startPoint x: 423, startPoint y: 598, endPoint x: 370, endPoint y: 596, distance: 53.8
click at [370, 596] on div at bounding box center [370, 581] width 25 height 30
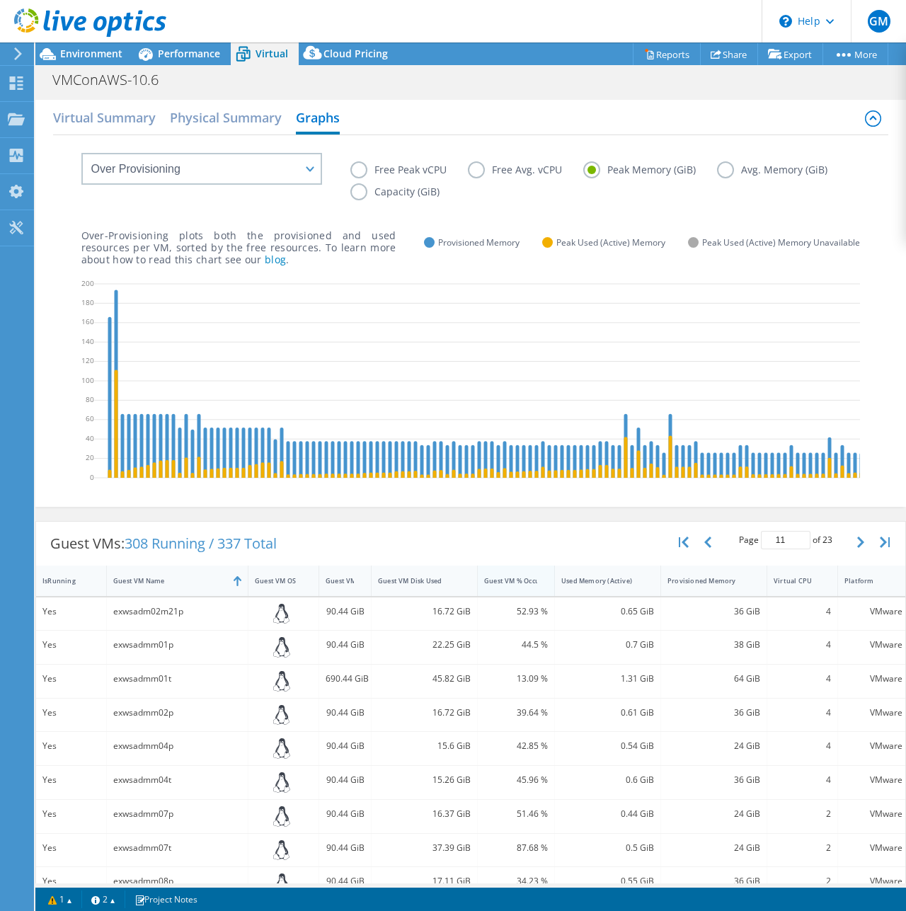
drag, startPoint x: 581, startPoint y: 591, endPoint x: 549, endPoint y: 590, distance: 31.9
click at [549, 590] on div at bounding box center [554, 581] width 25 height 30
drag, startPoint x: 179, startPoint y: 687, endPoint x: 112, endPoint y: 689, distance: 67.3
click at [112, 689] on div "exwsadmm01t" at bounding box center [178, 681] width 142 height 33
copy div "exwsadmm01t"
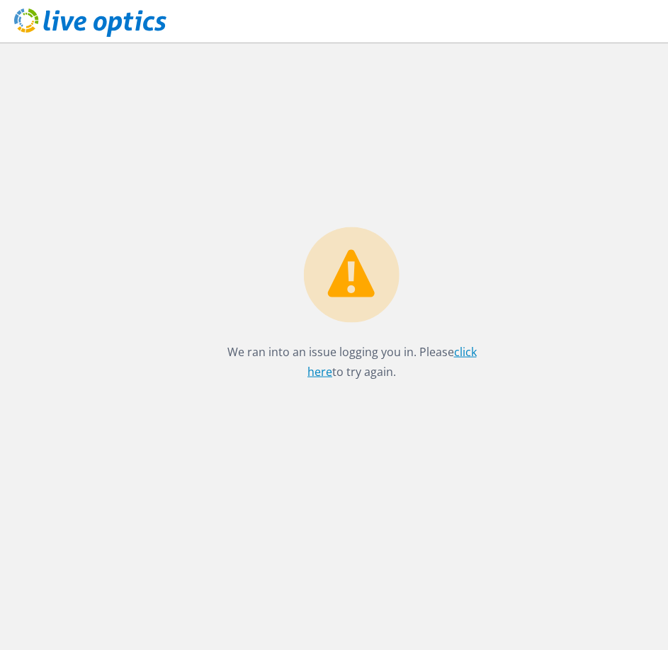
click at [468, 353] on link "click here" at bounding box center [391, 361] width 169 height 35
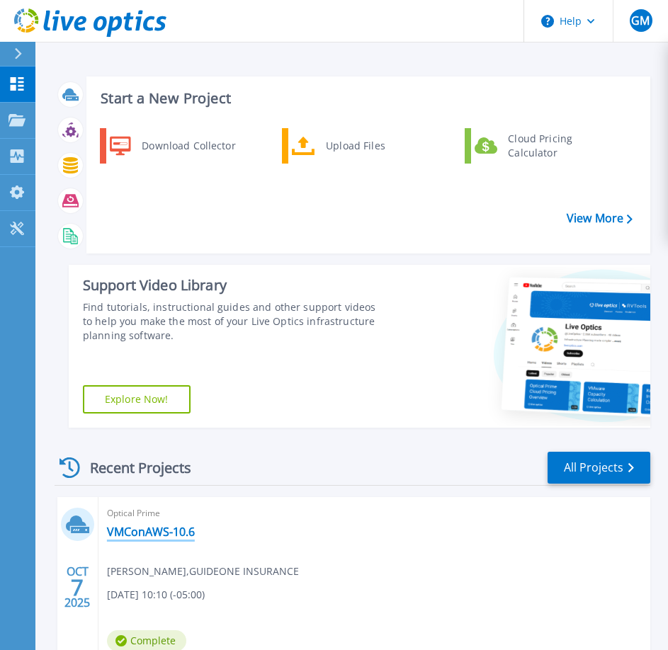
click at [130, 528] on link "VMConAWS-10.6" at bounding box center [151, 532] width 88 height 14
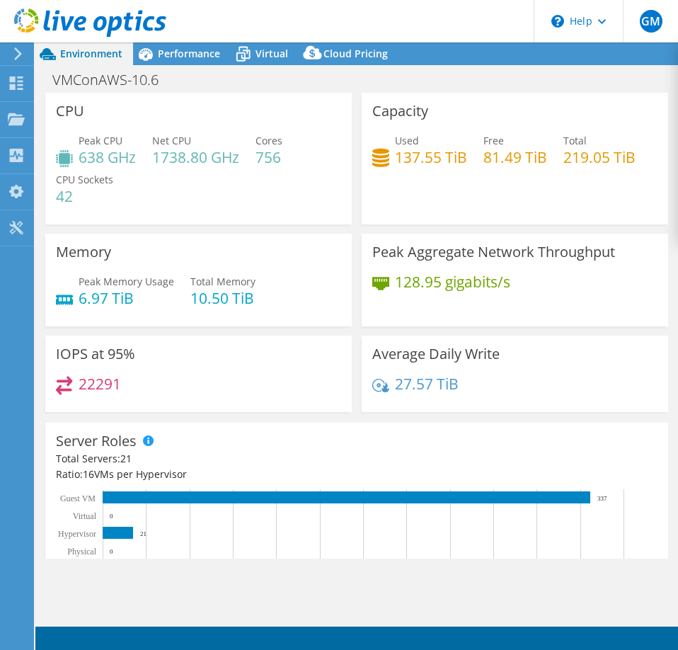
select select "USD"
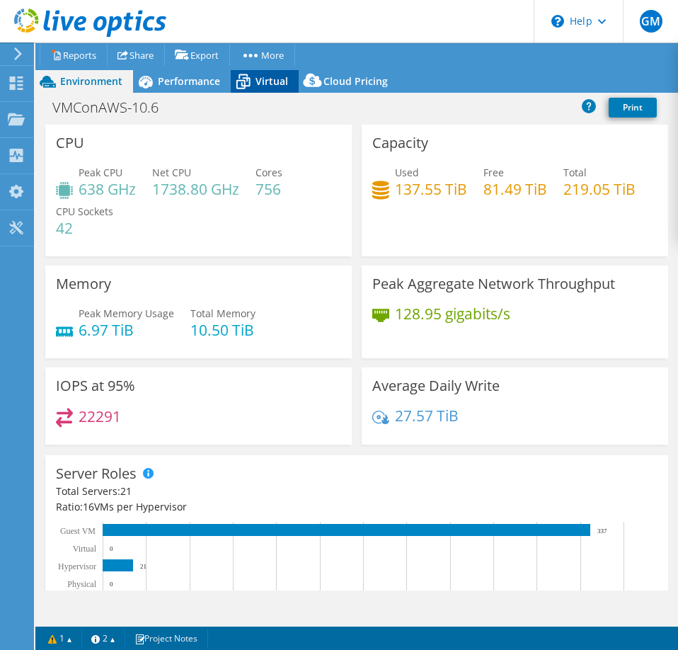
drag, startPoint x: 268, startPoint y: 77, endPoint x: 261, endPoint y: 77, distance: 7.8
click at [264, 77] on span "Virtual" at bounding box center [272, 80] width 33 height 13
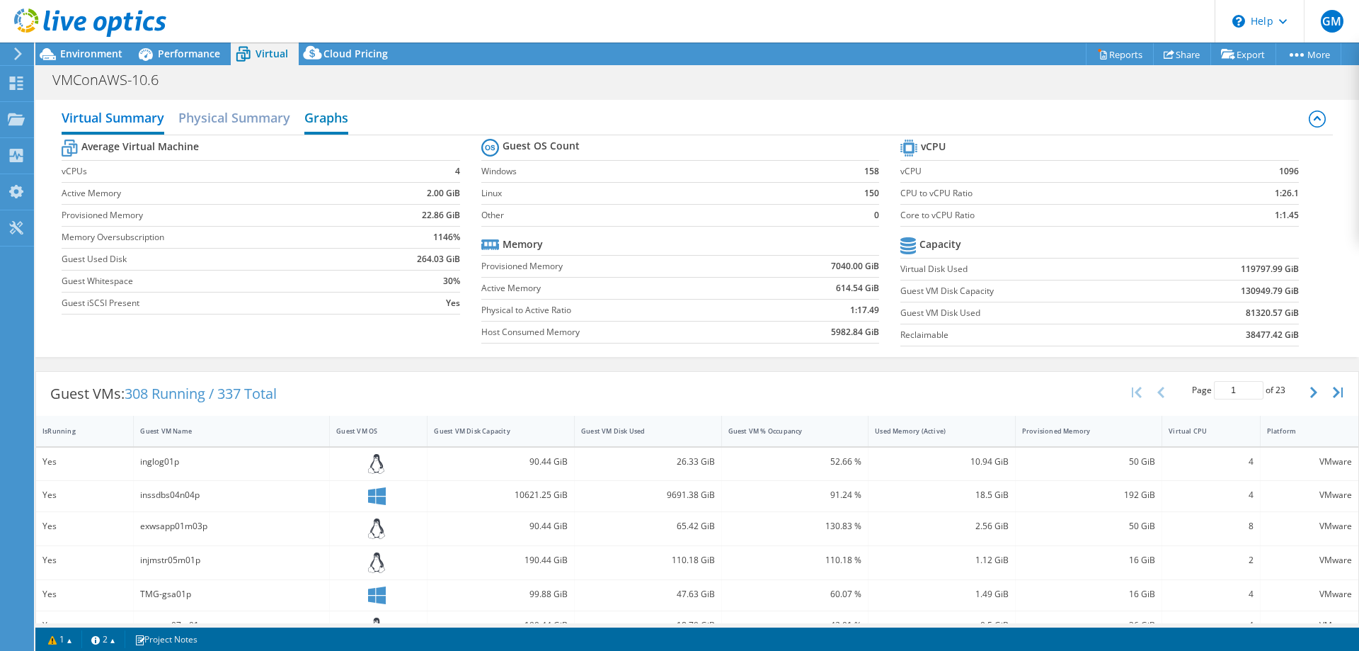
click at [323, 118] on h2 "Graphs" at bounding box center [326, 118] width 44 height 31
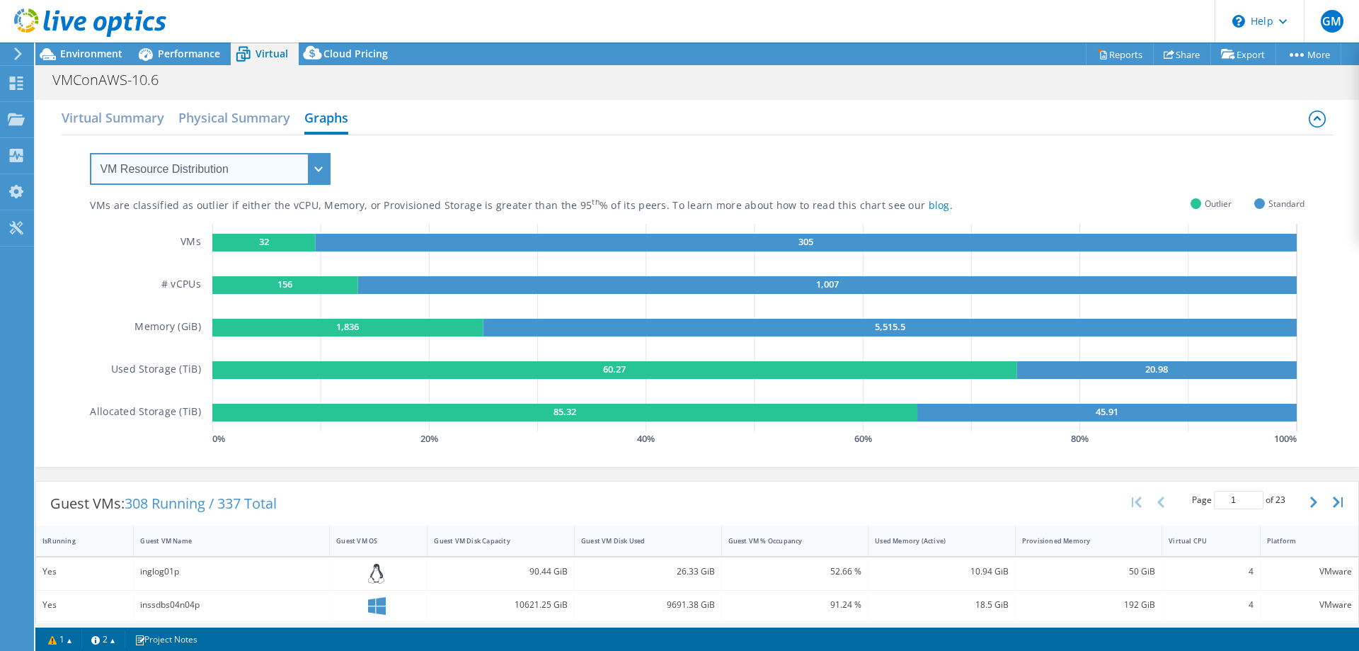
click at [309, 173] on select "VM Resource Distribution Provisioning Contrast Over Provisioning" at bounding box center [210, 169] width 241 height 32
select select "Over Provisioning"
click at [90, 153] on select "VM Resource Distribution Provisioning Contrast Over Provisioning" at bounding box center [210, 169] width 241 height 32
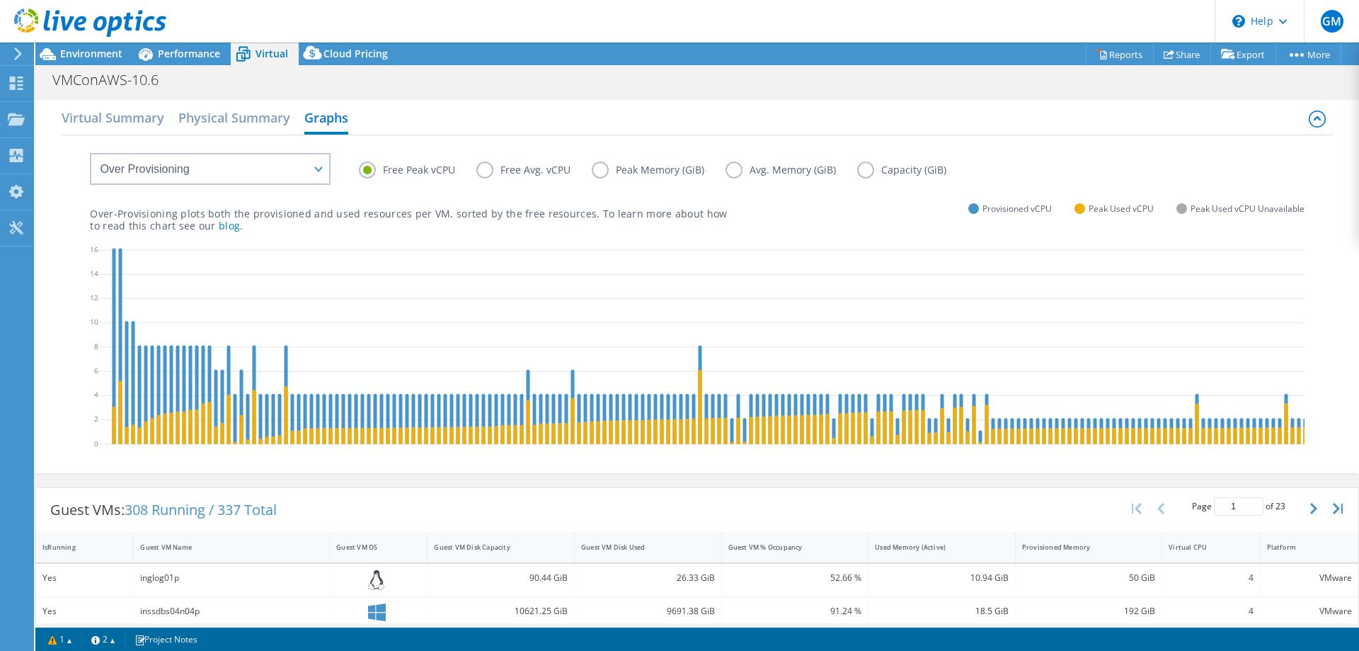
click at [677, 170] on label "Capacity (GiB)" at bounding box center [912, 169] width 110 height 17
click at [0, 0] on input "Capacity (GiB)" at bounding box center [0, 0] width 0 height 0
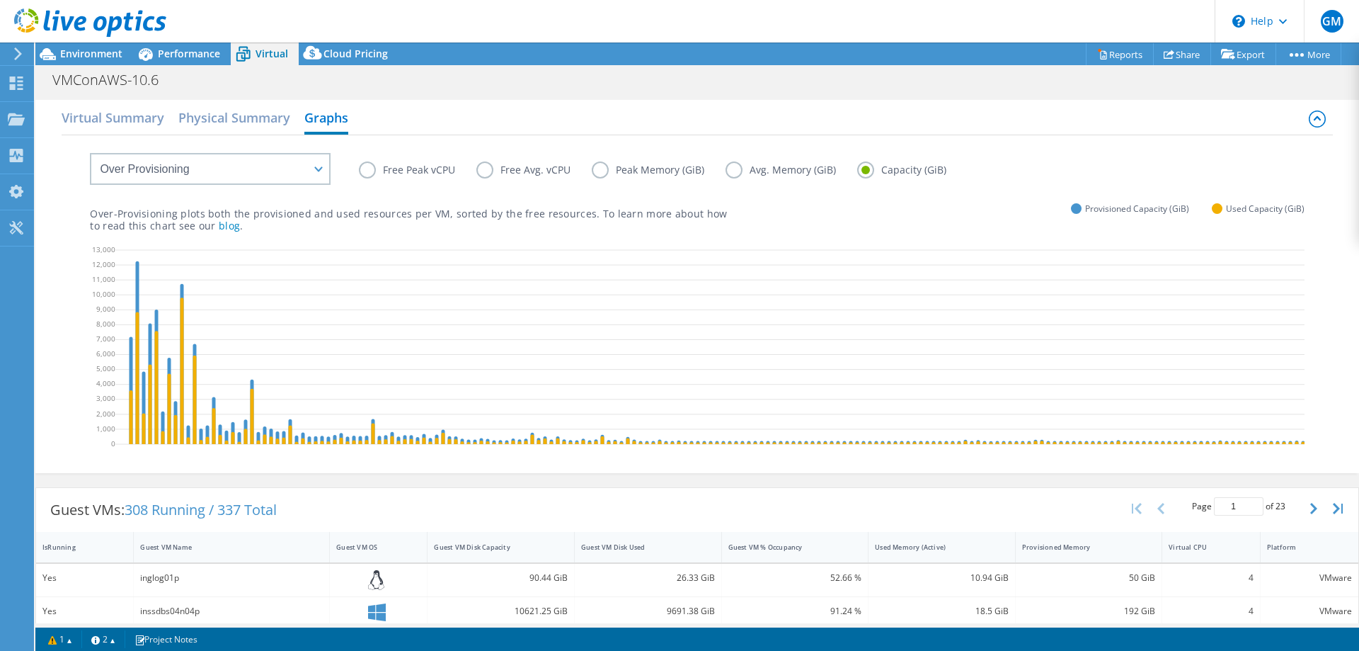
click at [597, 173] on label "Peak Memory (GiB)" at bounding box center [659, 169] width 134 height 17
click at [0, 0] on input "Peak Memory (GiB)" at bounding box center [0, 0] width 0 height 0
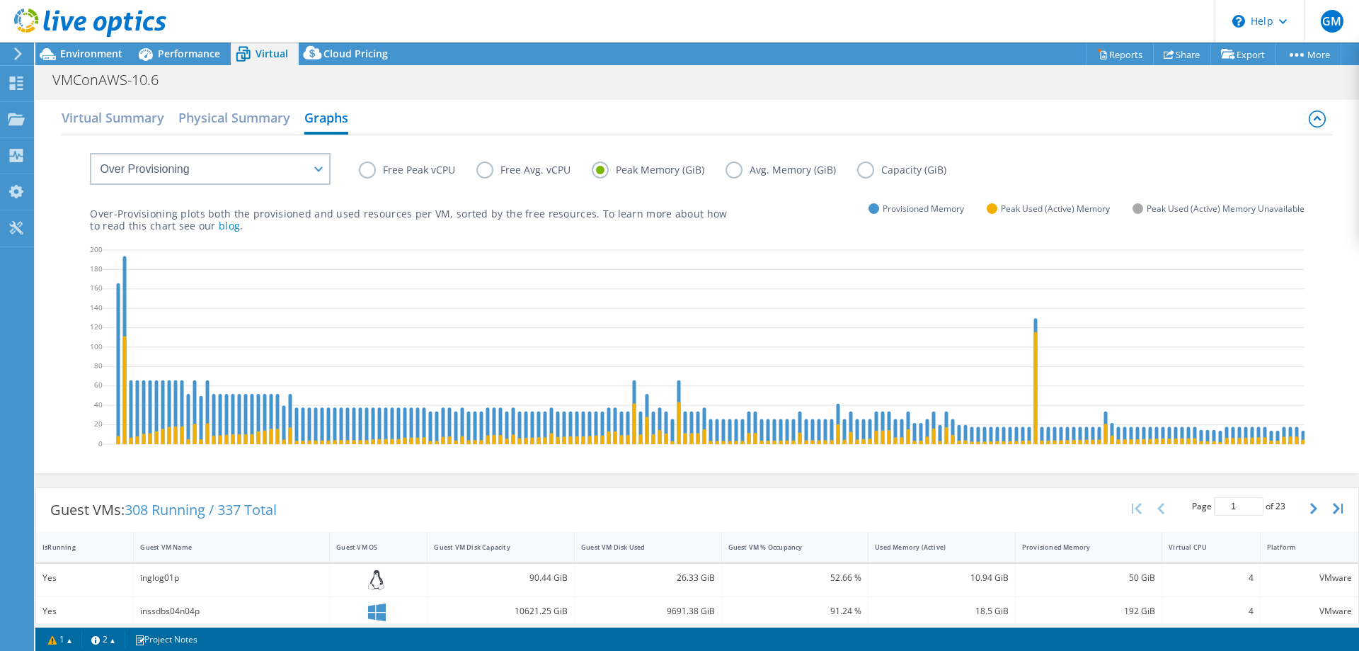
click at [677, 219] on div "Over-Provisioning plots both the provisioned and used resources per VM, sorted …" at bounding box center [697, 207] width 1214 height 48
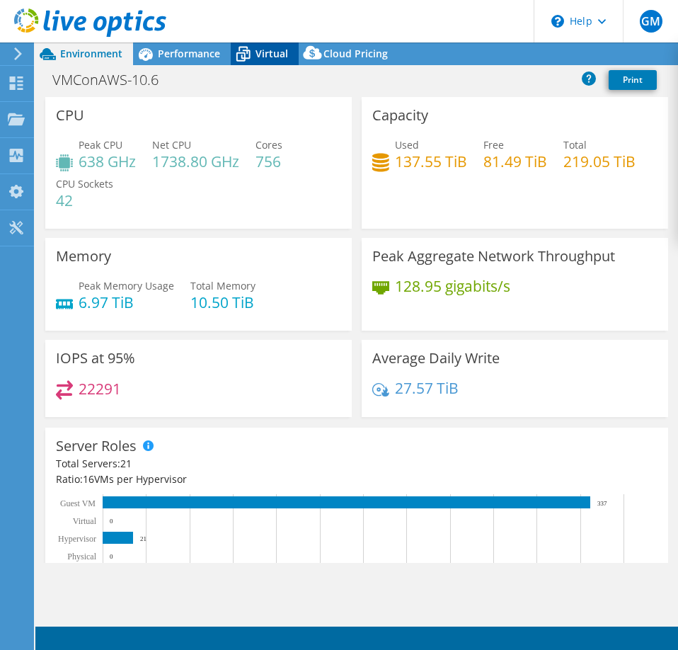
select select "USD"
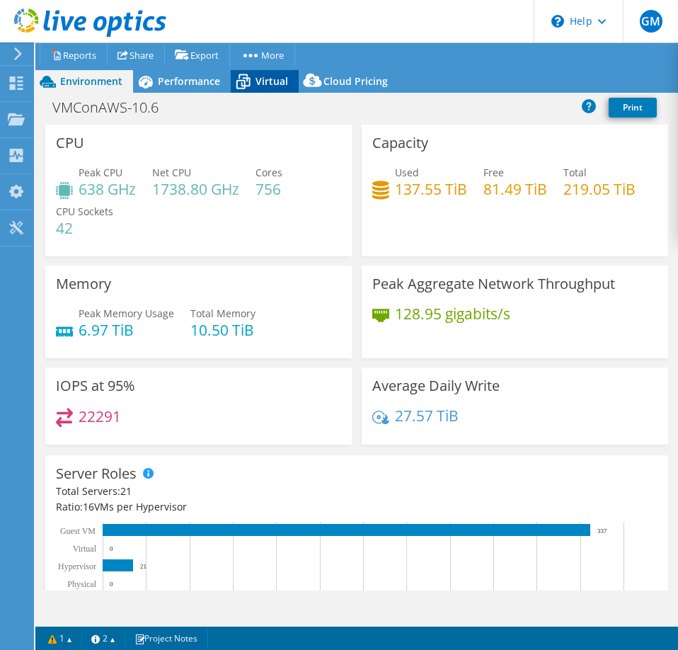
click at [273, 49] on link "More" at bounding box center [262, 55] width 66 height 22
click at [263, 82] on span "Virtual" at bounding box center [272, 80] width 33 height 13
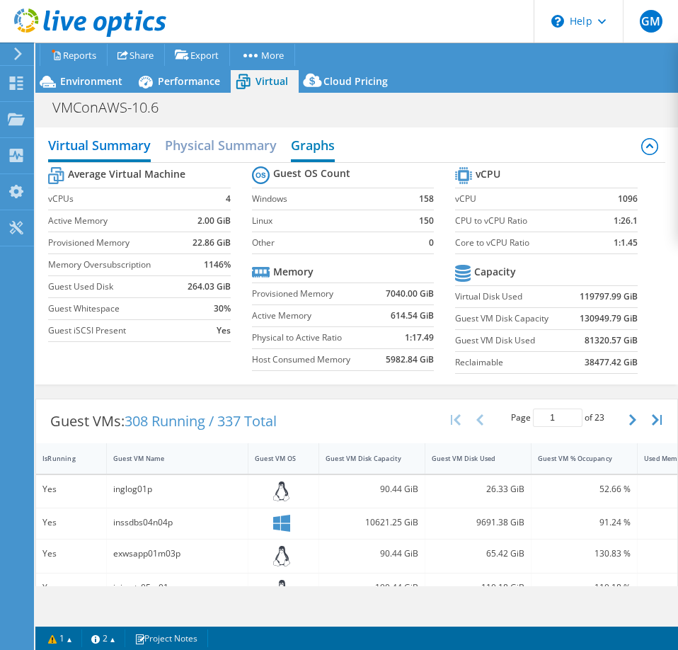
click at [301, 142] on h2 "Graphs" at bounding box center [313, 146] width 44 height 31
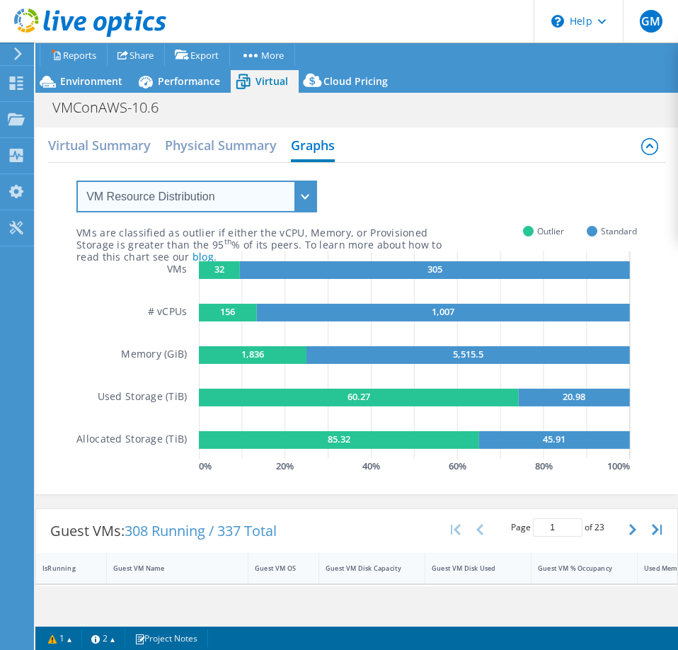
click at [306, 195] on select "VM Resource Distribution Provisioning Contrast Over Provisioning" at bounding box center [196, 197] width 241 height 32
select select "Over Provisioning"
click at [76, 181] on select "VM Resource Distribution Provisioning Contrast Over Provisioning" at bounding box center [196, 197] width 241 height 32
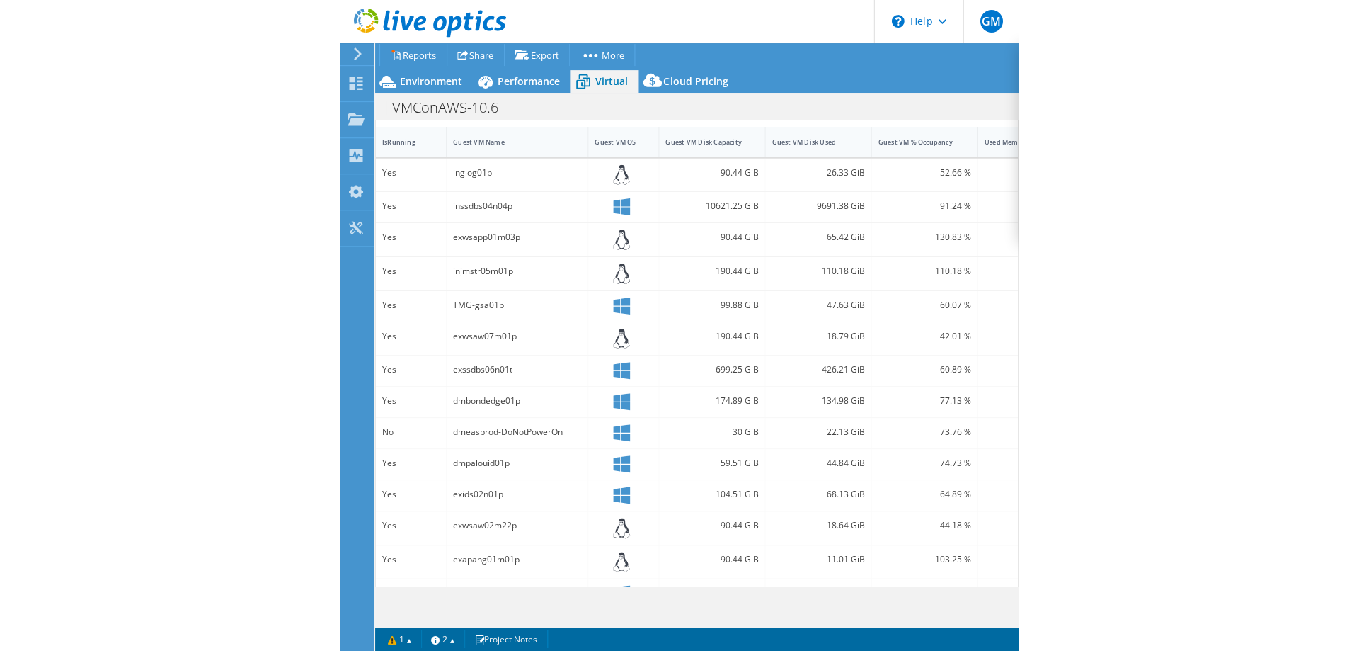
scroll to position [516, 0]
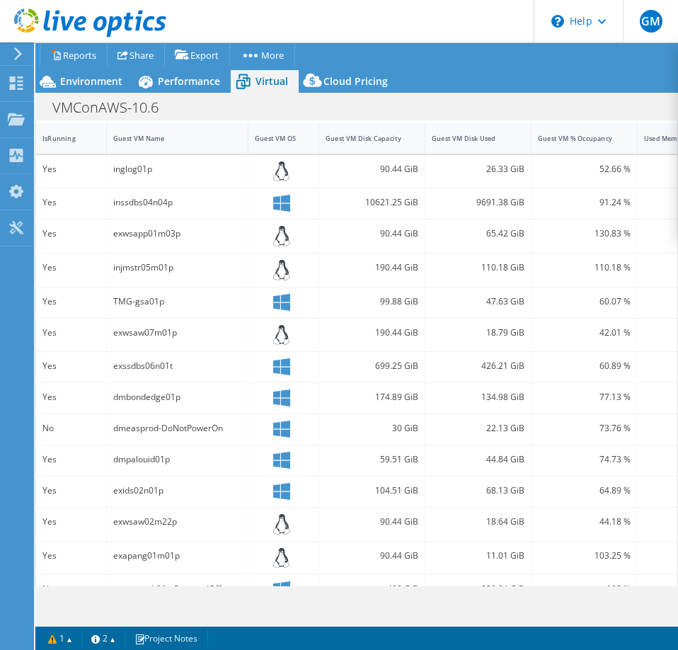
click at [140, 374] on div "exssdbs06n01t" at bounding box center [177, 366] width 128 height 16
click at [161, 374] on div "exssdbs06n01t" at bounding box center [177, 366] width 128 height 16
copy div "exssdbs06n01t"
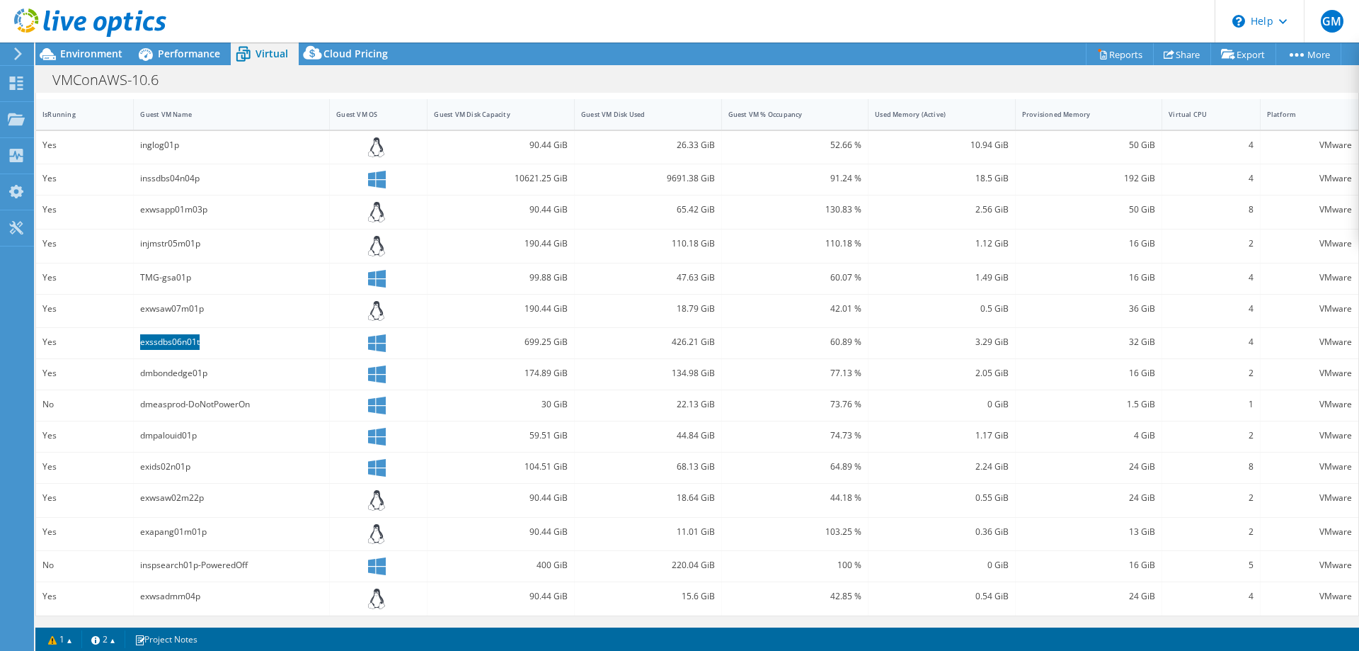
scroll to position [231, 0]
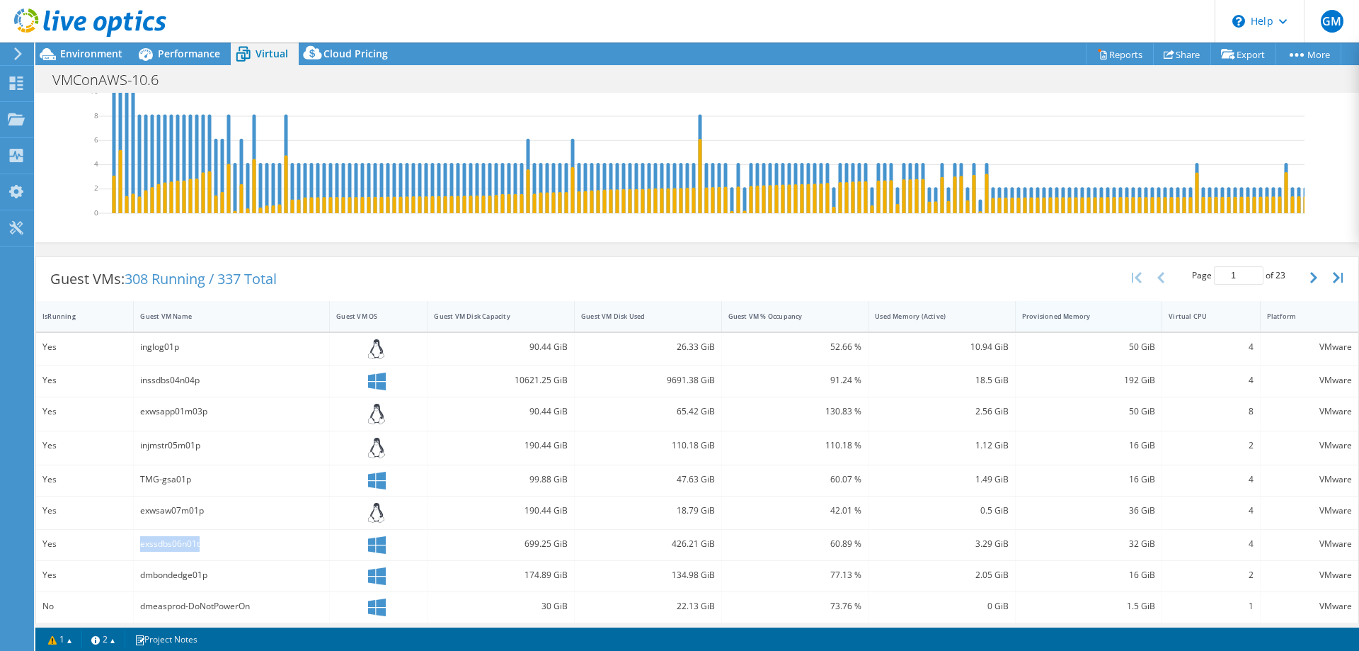
click at [677, 321] on div "Provisioned Memory" at bounding box center [1080, 315] width 117 height 9
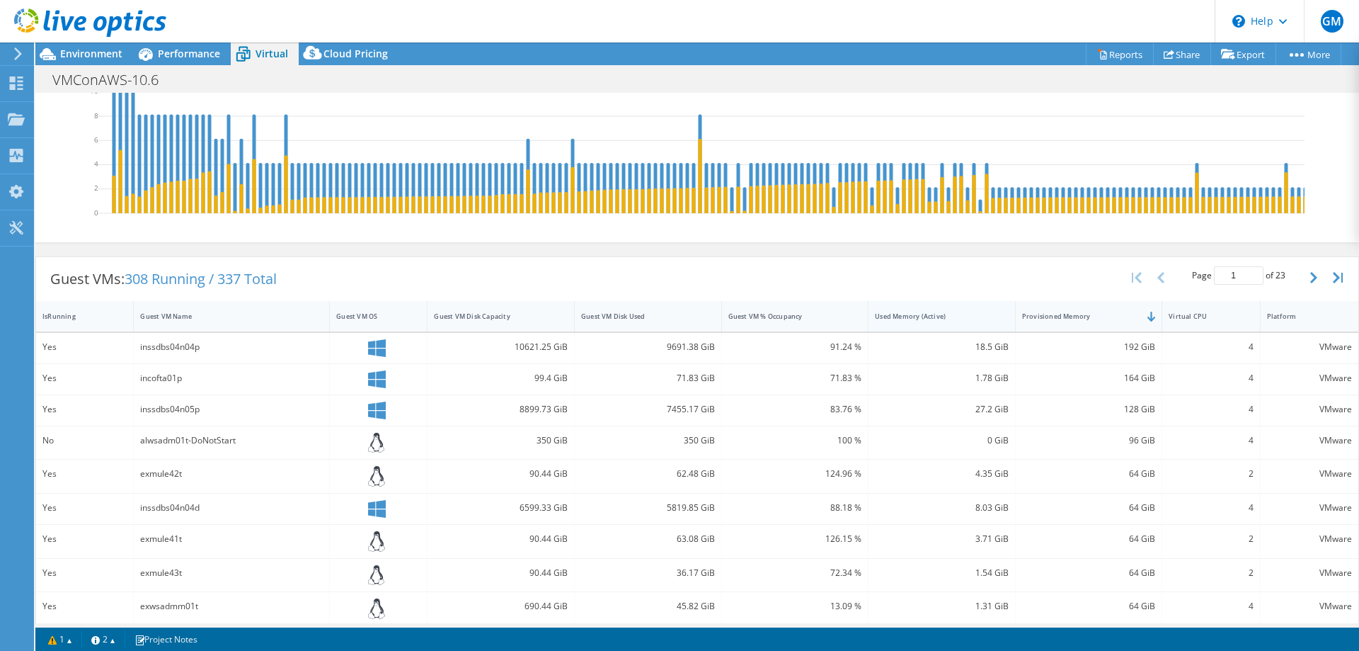
click at [677, 321] on div "Used Memory (Active)" at bounding box center [933, 315] width 117 height 9
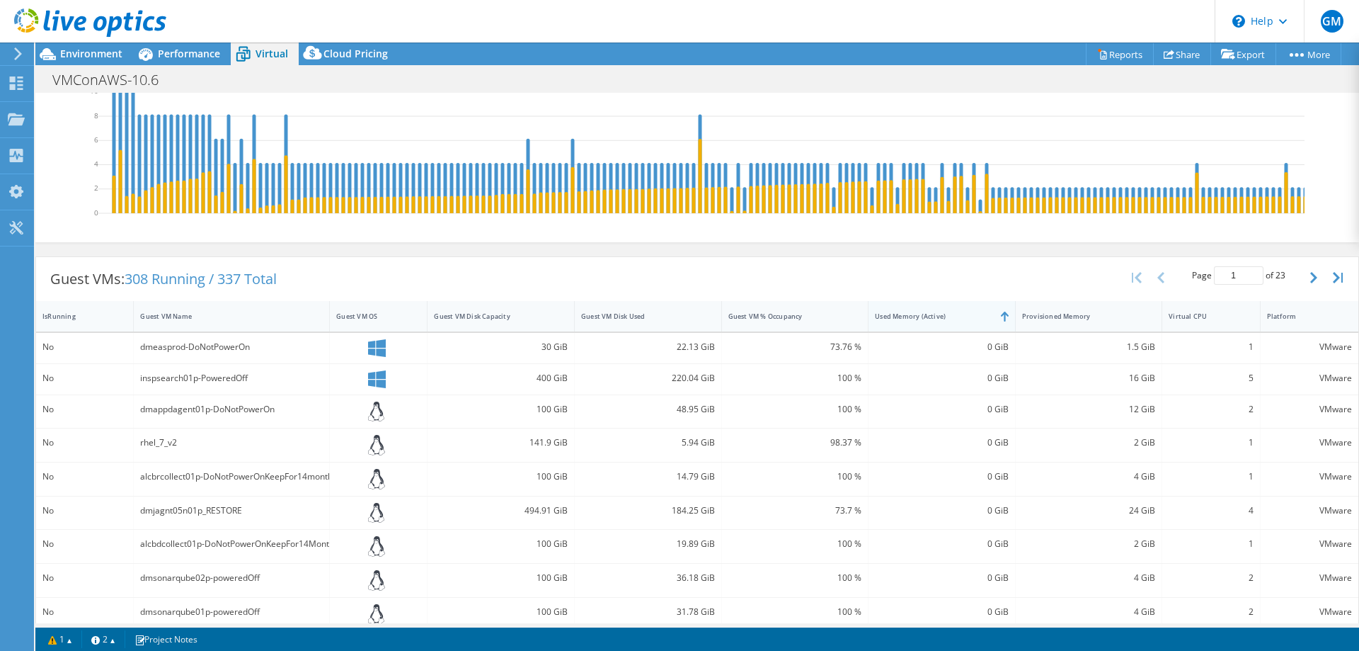
click at [677, 321] on div "Used Memory (Active)" at bounding box center [933, 315] width 117 height 9
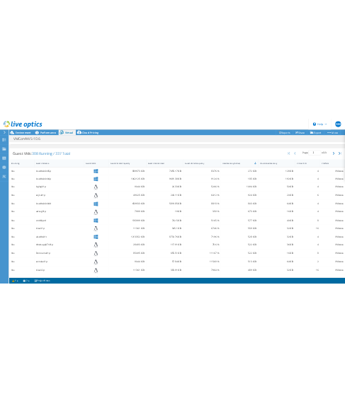
scroll to position [160, 0]
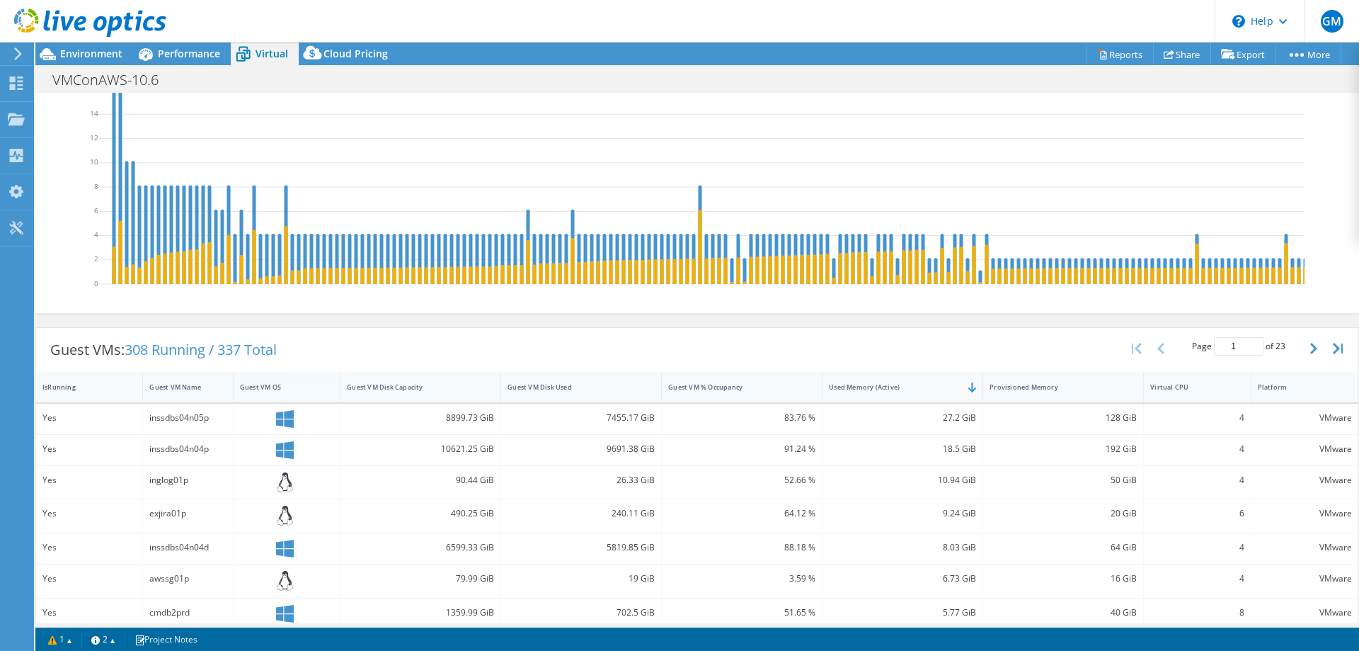
drag, startPoint x: 322, startPoint y: 395, endPoint x: 244, endPoint y: 391, distance: 77.9
click at [224, 399] on div at bounding box center [232, 387] width 25 height 30
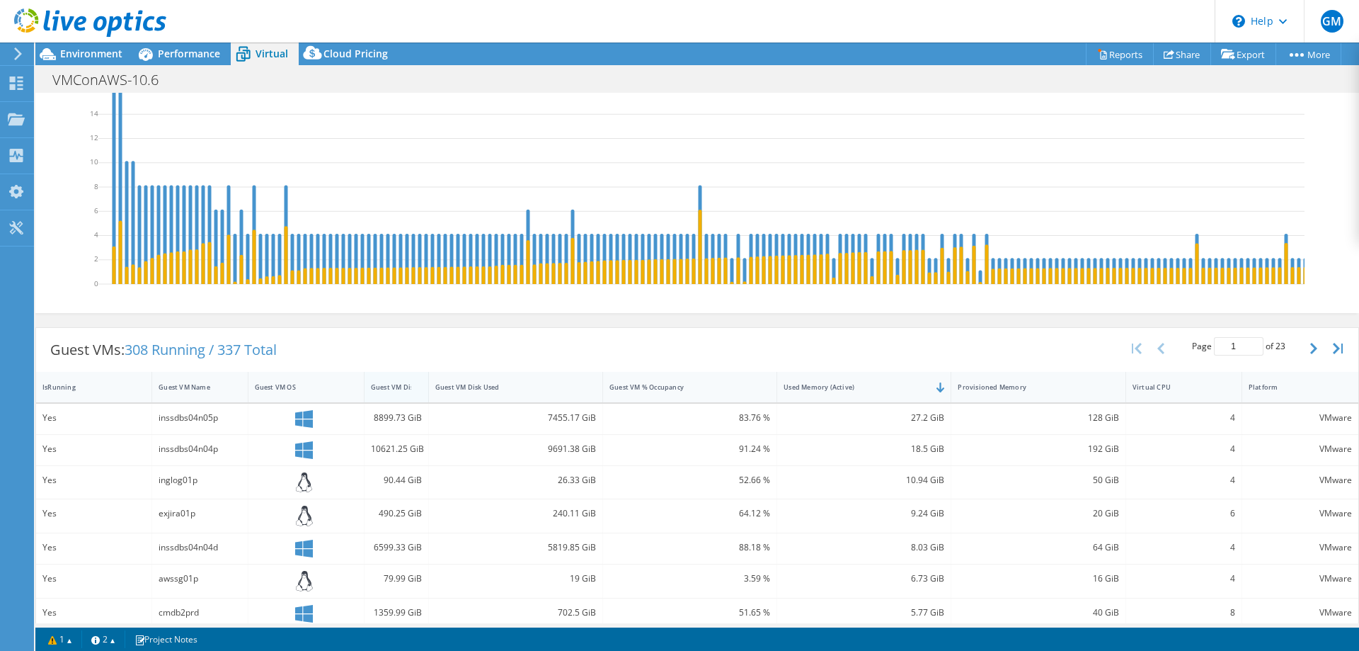
drag, startPoint x: 500, startPoint y: 390, endPoint x: 406, endPoint y: 395, distance: 95.0
click at [406, 395] on div "Guest VM Disk Capacity" at bounding box center [397, 387] width 64 height 30
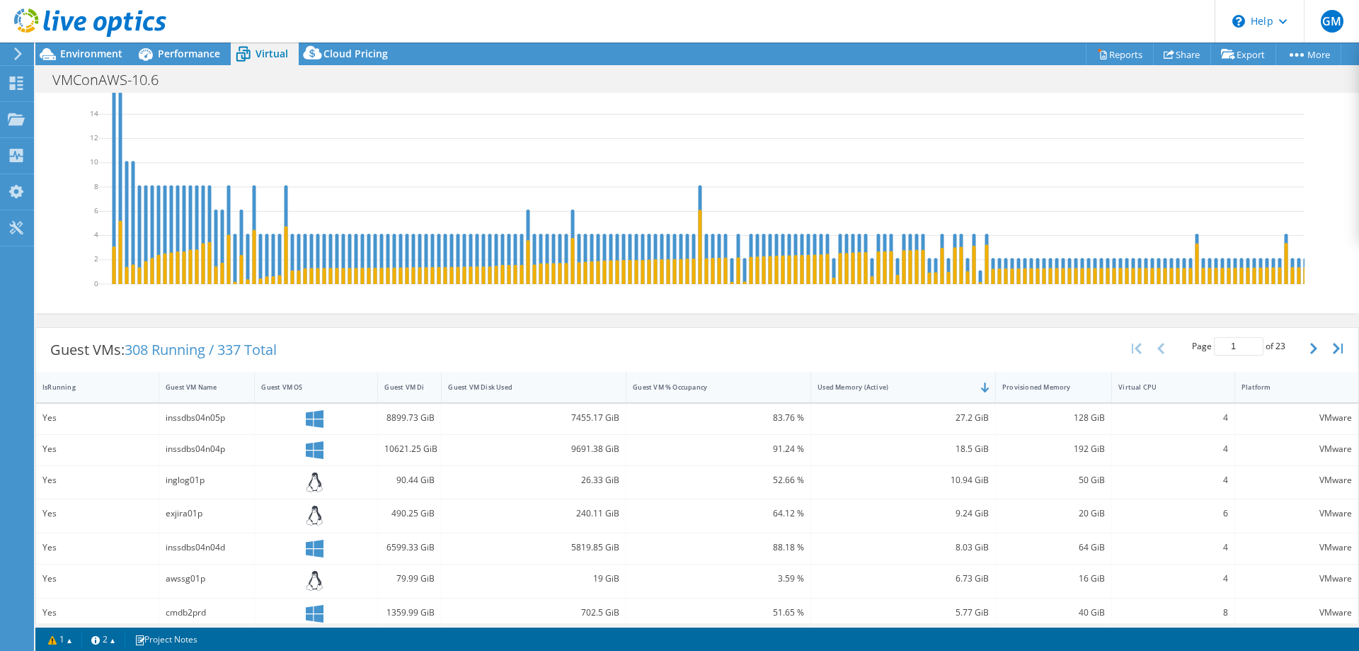
drag, startPoint x: 1112, startPoint y: 395, endPoint x: 1055, endPoint y: 399, distance: 56.8
click at [677, 399] on div "Provisioned Memory" at bounding box center [1054, 387] width 116 height 30
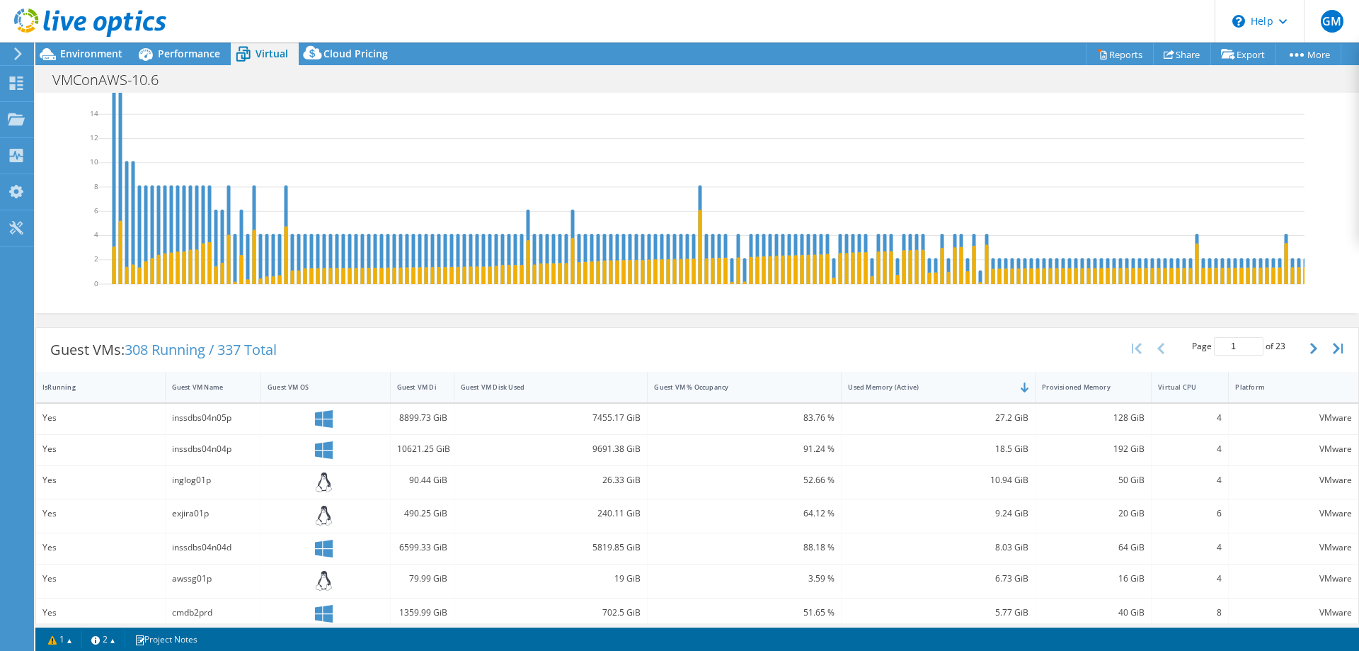
drag, startPoint x: 1223, startPoint y: 396, endPoint x: 1178, endPoint y: 401, distance: 45.6
click at [677, 401] on div "Virtual CPU" at bounding box center [1190, 387] width 77 height 30
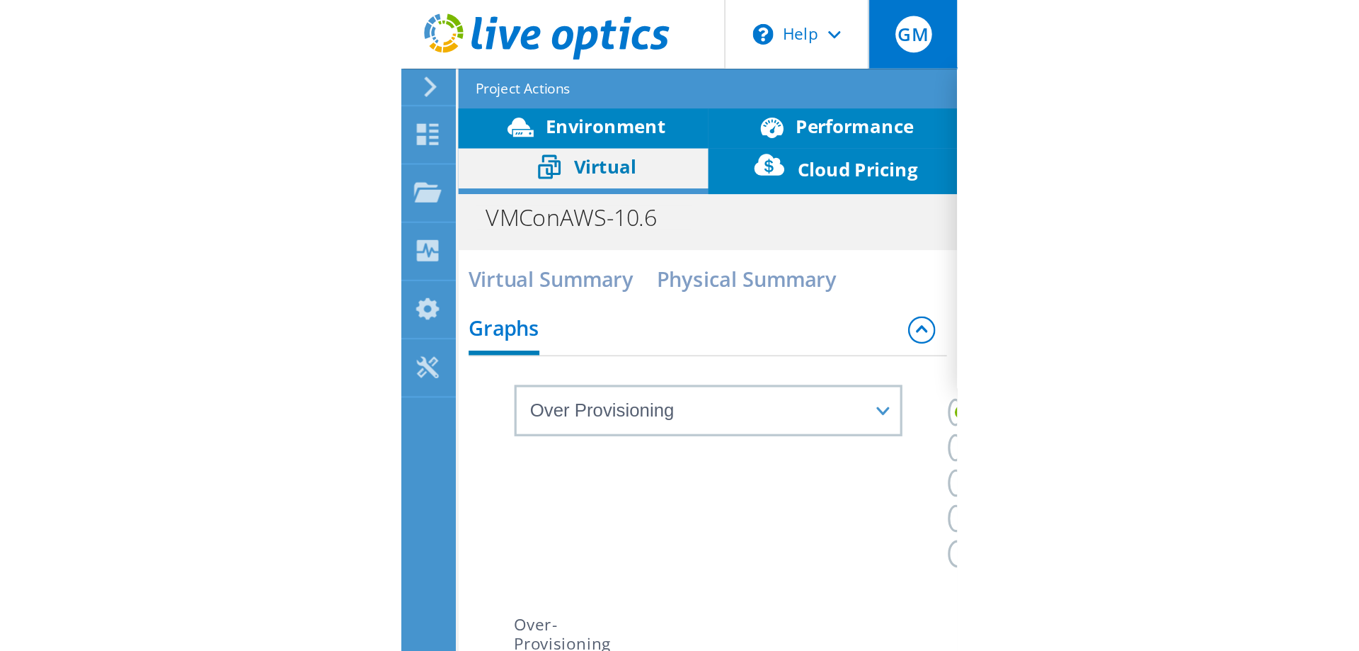
scroll to position [0, 0]
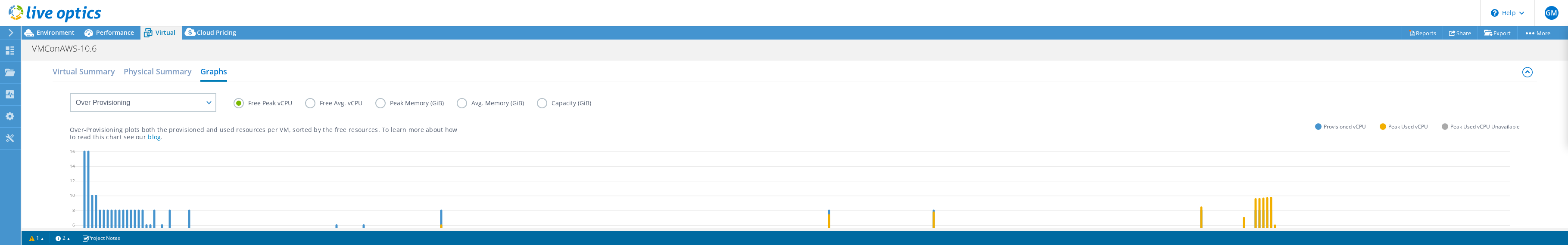
click at [412, 244] on section "Warnings The project contains one or more CRs that did not complete as schedule…" at bounding box center [794, 238] width 1547 height 14
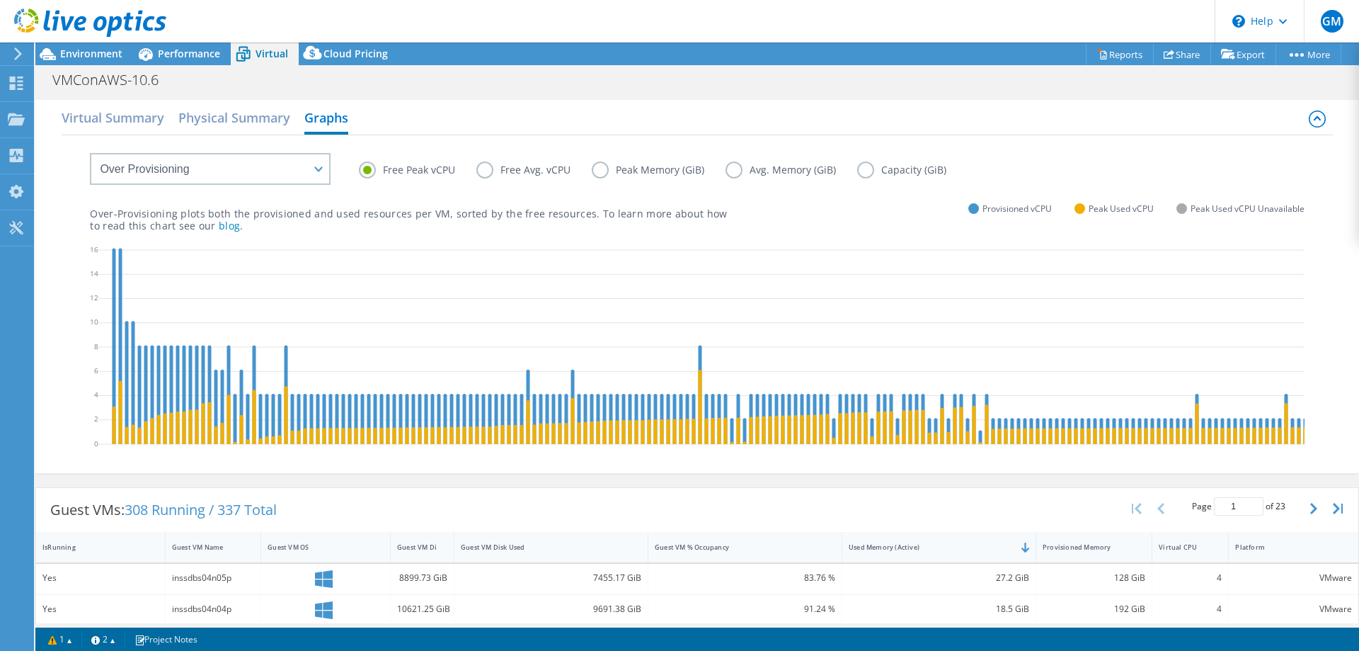
click at [599, 168] on label "Peak Memory (GiB)" at bounding box center [659, 169] width 134 height 17
click at [0, 0] on input "Peak Memory (GiB)" at bounding box center [0, 0] width 0 height 0
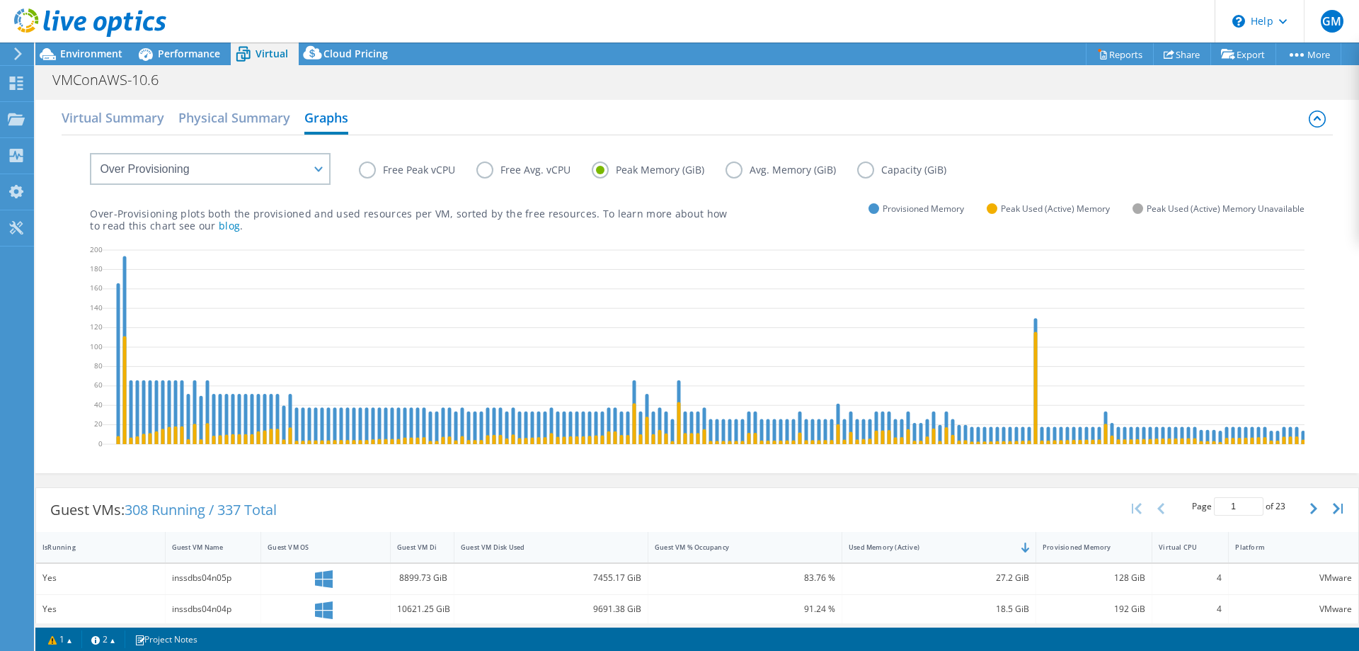
click at [677, 370] on icon at bounding box center [1187, 349] width 2169 height 212
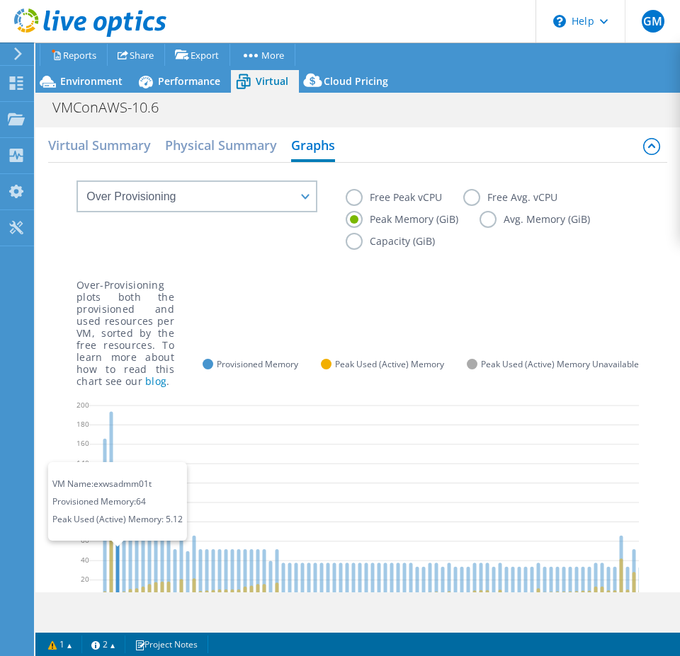
click at [118, 559] on icon at bounding box center [118, 568] width 4 height 64
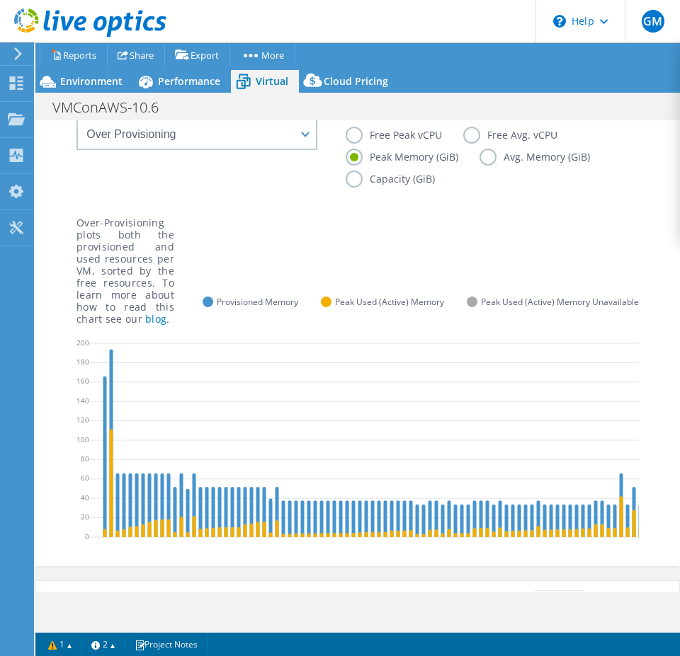
scroll to position [73, 0]
